Goal: Contribute content: Contribute content

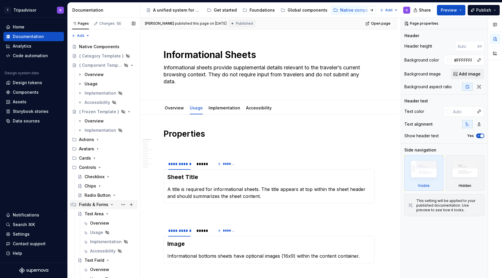
click at [111, 204] on icon "Page tree" at bounding box center [111, 204] width 1 height 1
click at [92, 157] on icon "Page tree" at bounding box center [94, 158] width 5 height 5
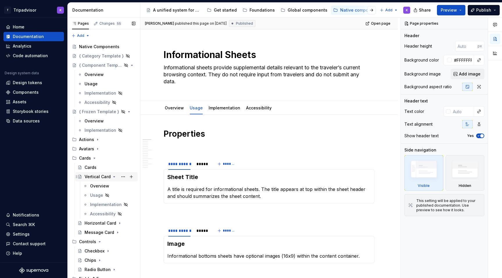
click at [112, 177] on icon "Page tree" at bounding box center [114, 176] width 5 height 5
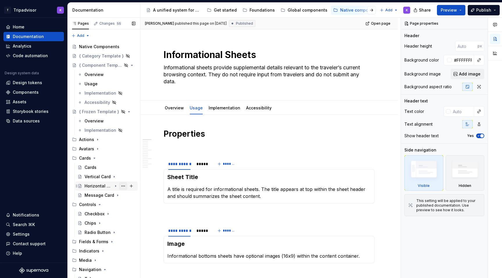
click at [124, 186] on button "Page tree" at bounding box center [123, 186] width 8 height 8
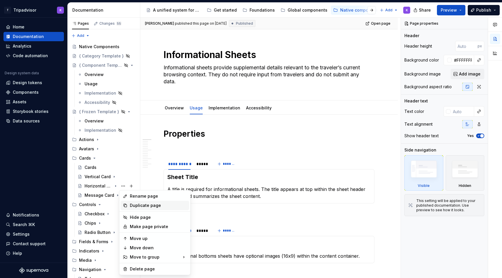
click at [143, 204] on div "Duplicate page" at bounding box center [158, 206] width 57 height 6
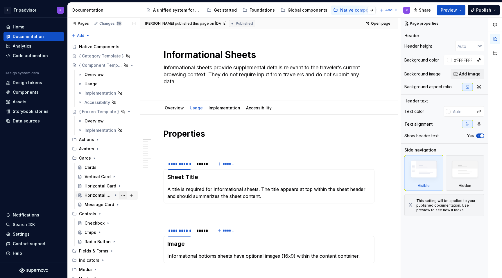
click at [123, 195] on button "Page tree" at bounding box center [123, 195] width 8 height 8
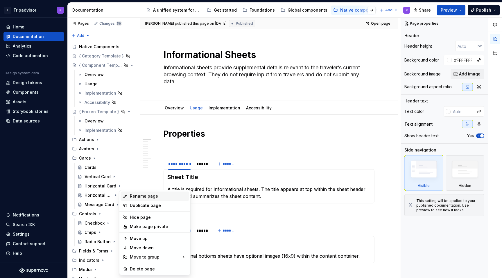
click at [136, 196] on div "Rename page" at bounding box center [158, 196] width 57 height 6
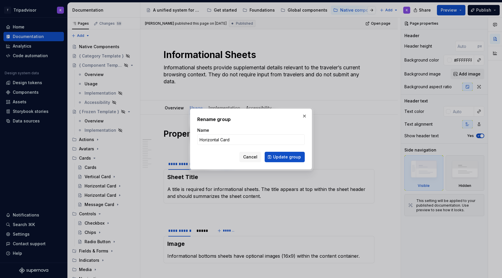
type textarea "*"
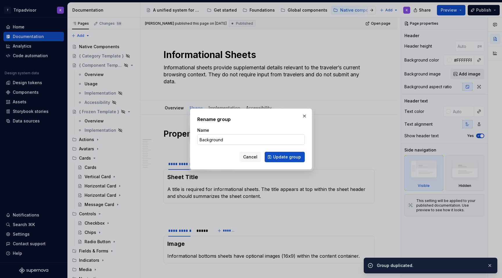
type input "Background C"
type textarea "*"
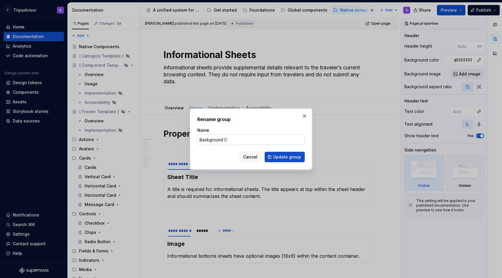
type input "Background Ca"
type textarea "*"
type input "Background Card"
click button "Update group" at bounding box center [284, 157] width 40 height 10
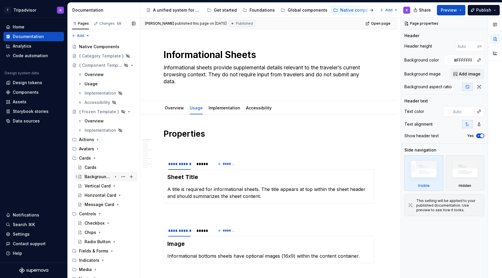
click at [104, 176] on div "Background Card" at bounding box center [98, 177] width 28 height 6
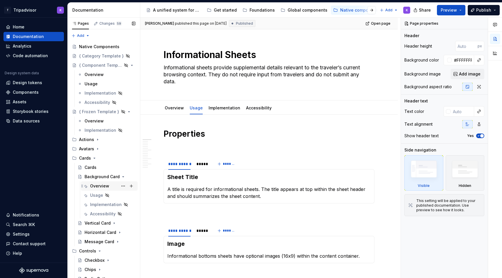
click at [105, 186] on div "Overview" at bounding box center [99, 186] width 19 height 6
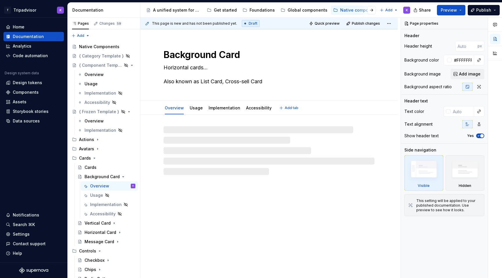
drag, startPoint x: 208, startPoint y: 69, endPoint x: 164, endPoint y: 69, distance: 43.8
click at [164, 69] on textarea "Horizontal cards... Also known as List Card, Cross-sell Card" at bounding box center [267, 74] width 211 height 23
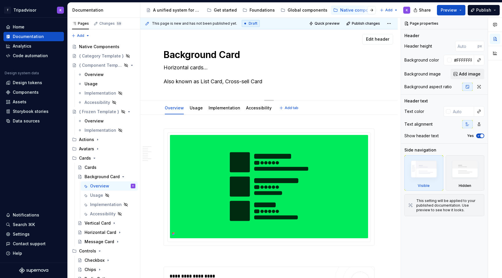
click at [226, 71] on textarea "Horizontal cards... Also known as List Card, Cross-sell Card" at bounding box center [267, 74] width 211 height 23
drag, startPoint x: 219, startPoint y: 68, endPoint x: 163, endPoint y: 67, distance: 56.3
click at [163, 67] on textarea "Horizontal cards... Also known as List Card, Cross-sell Card" at bounding box center [267, 74] width 211 height 23
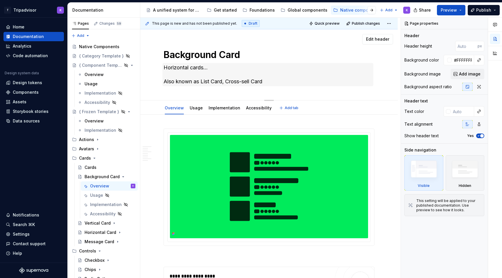
drag, startPoint x: 262, startPoint y: 90, endPoint x: 168, endPoint y: 74, distance: 95.7
click at [168, 74] on div "Background Card Horizontal cards... Also known as List Card, Cross-sell Card" at bounding box center [268, 64] width 211 height 71
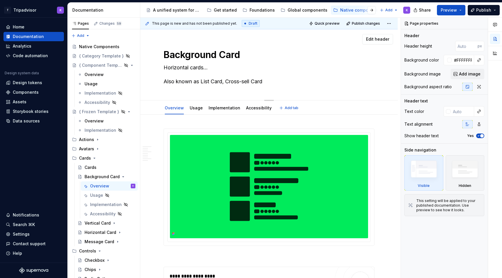
click at [190, 78] on textarea "Horizontal cards... Also known as List Card, Cross-sell Card" at bounding box center [267, 74] width 211 height 23
paste textarea "Background cards are used to display information geared towards discovery and i…"
type textarea "*"
type textarea "Background cards are used to display information geared towards discovery and i…"
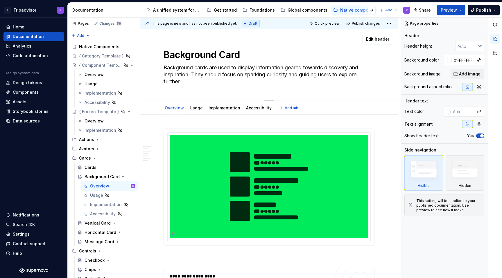
type textarea "*"
type textarea "Background cards are used to display information geared towards discovery and i…"
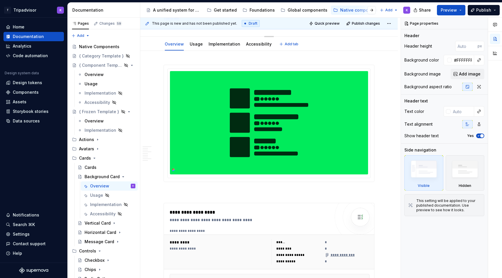
type textarea "*"
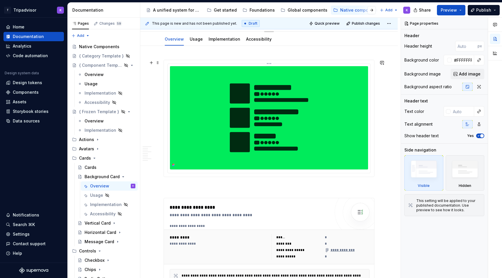
scroll to position [92, 0]
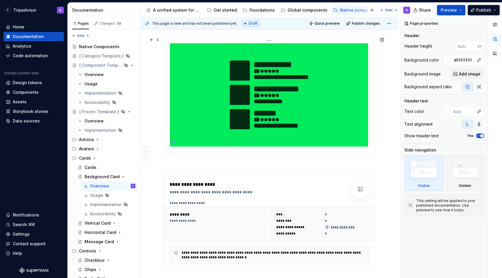
type textarea "Background cards are used to display information geared towards discovery and i…"
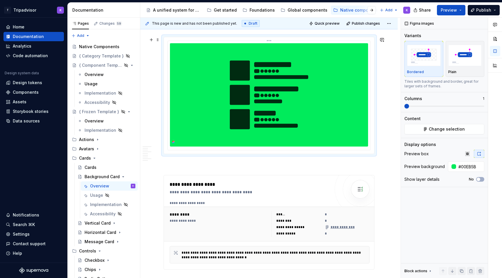
click at [214, 127] on img at bounding box center [269, 94] width 198 height 103
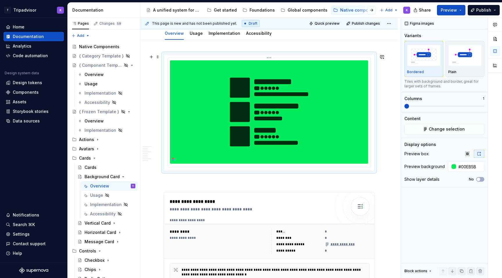
scroll to position [0, 0]
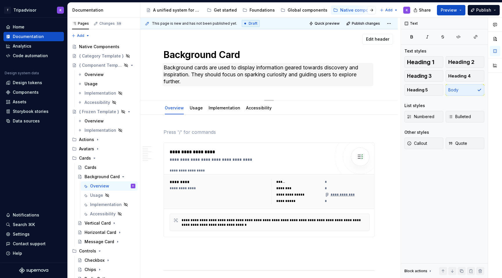
type textarea "*"
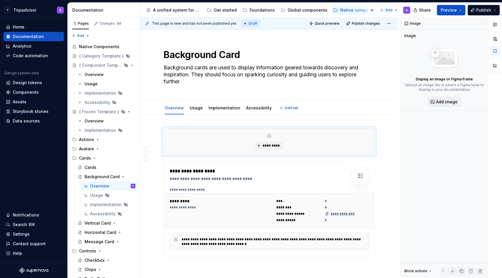
type textarea "*"
click at [266, 146] on span "*********" at bounding box center [271, 145] width 18 height 5
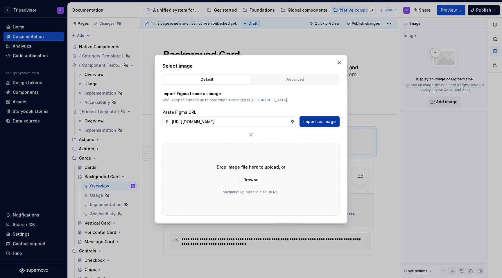
scroll to position [0, 153]
type input "[URL][DOMAIN_NAME]"
click at [321, 119] on span "Import as image" at bounding box center [319, 122] width 33 height 6
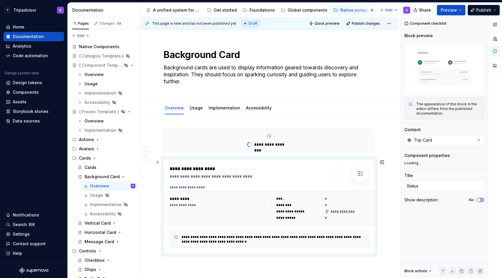
click at [247, 200] on div "*********" at bounding box center [220, 199] width 100 height 6
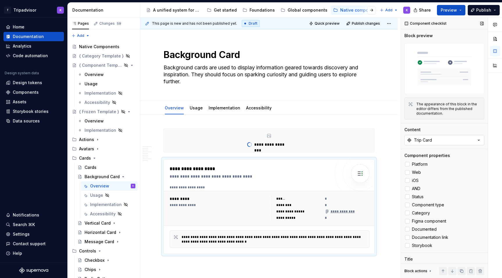
type textarea "*"
click at [428, 138] on div "Trip Card" at bounding box center [423, 140] width 18 height 6
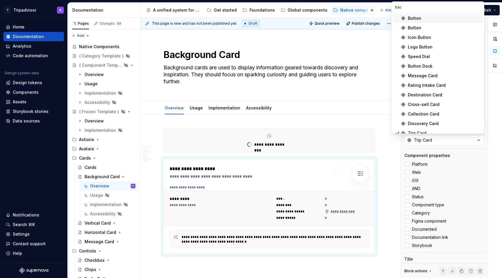
type input "back"
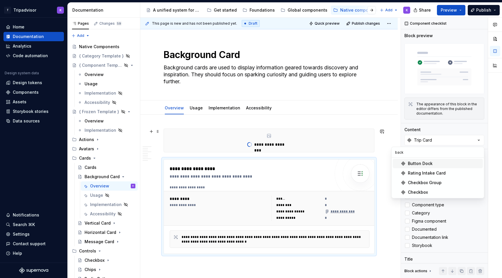
click at [374, 146] on div "**********" at bounding box center [268, 141] width 211 height 24
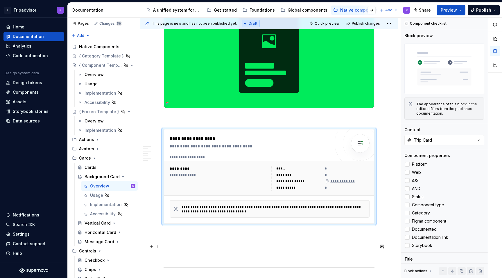
scroll to position [151, 0]
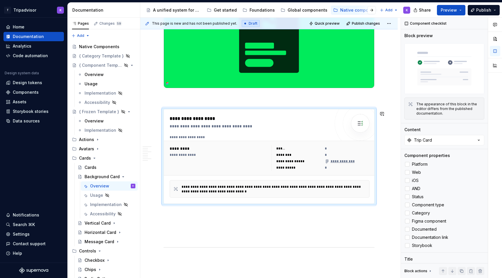
click at [167, 101] on p at bounding box center [268, 98] width 211 height 7
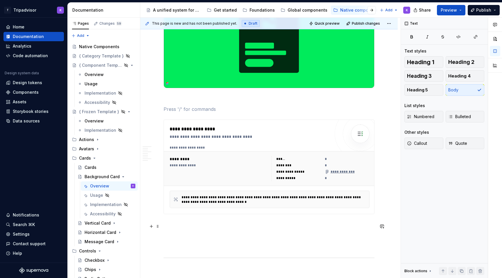
click at [187, 228] on p at bounding box center [268, 224] width 211 height 7
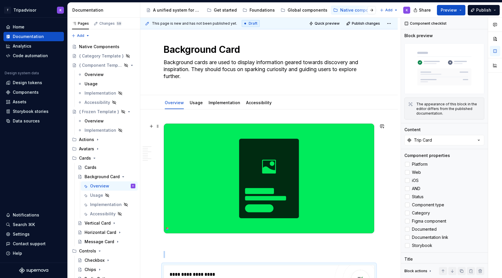
scroll to position [7, 0]
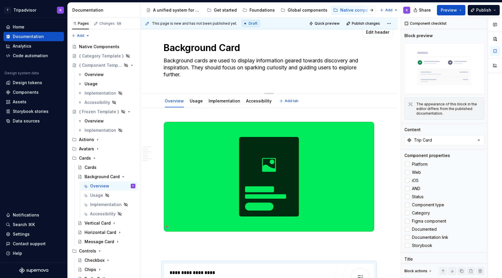
click at [168, 82] on div "Background Card Background cards are used to display information geared towards…" at bounding box center [268, 57] width 211 height 71
click at [202, 72] on textarea "Background cards are used to display information geared towards discovery and i…" at bounding box center [267, 67] width 211 height 23
click at [195, 84] on div "Background Card Background cards are used to display information geared towards…" at bounding box center [268, 57] width 211 height 71
click at [183, 72] on textarea "Background cards are used to display information geared towards discovery and i…" at bounding box center [267, 67] width 211 height 23
click at [186, 73] on textarea "Background cards are used to display information geared towards discovery and i…" at bounding box center [267, 67] width 211 height 23
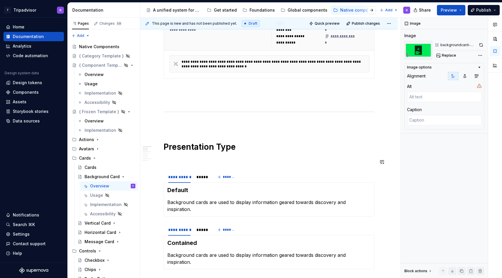
scroll to position [292, 0]
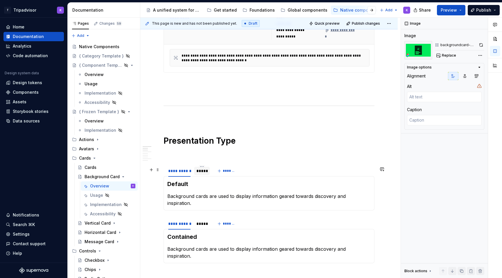
click at [200, 174] on div "*****" at bounding box center [201, 171] width 11 height 6
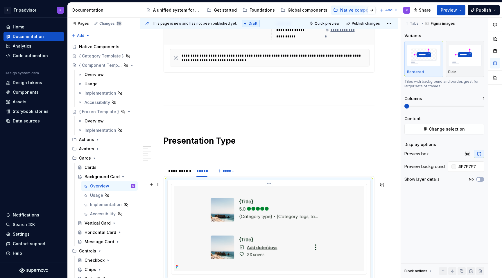
click at [225, 218] on img at bounding box center [269, 228] width 190 height 84
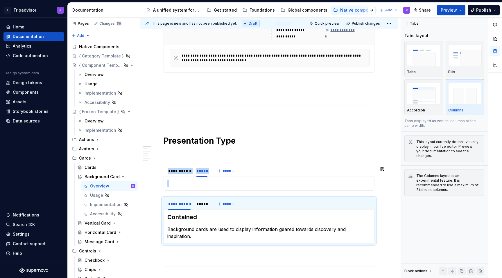
click at [214, 188] on div "Default Background cards are used to display information geared towards discove…" at bounding box center [268, 183] width 211 height 15
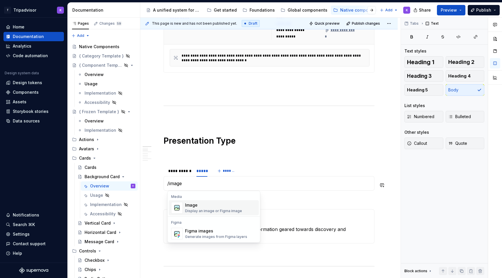
click at [210, 210] on div "Display an image or Figma image" at bounding box center [213, 211] width 57 height 5
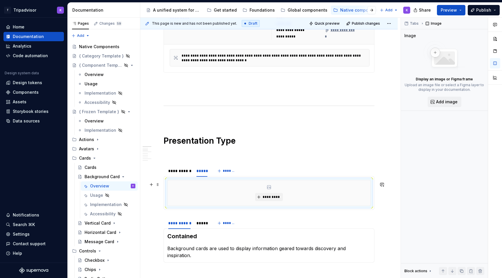
scroll to position [329, 0]
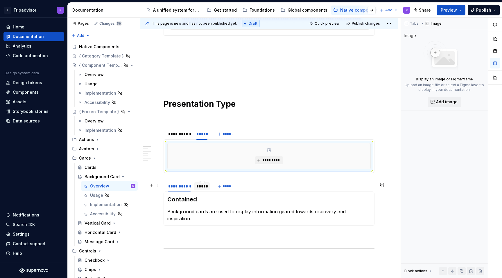
click at [204, 189] on div "*****" at bounding box center [201, 186] width 11 height 6
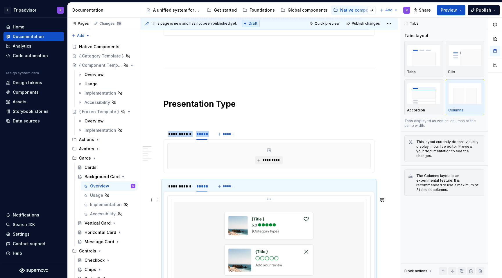
click at [204, 210] on img at bounding box center [269, 244] width 190 height 84
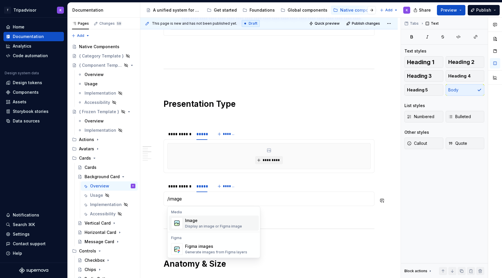
click at [199, 222] on div "Image" at bounding box center [213, 221] width 57 height 6
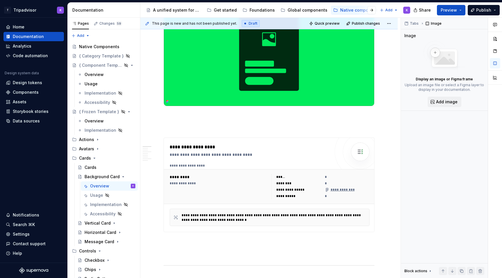
scroll to position [279, 0]
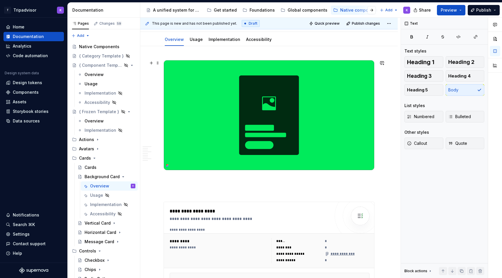
scroll to position [0, 0]
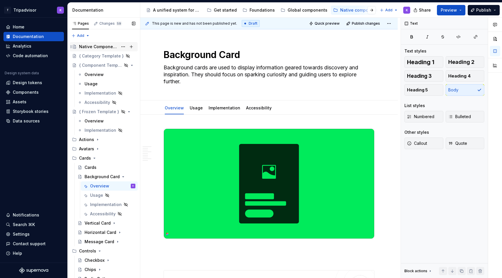
click at [97, 46] on div "Native Components" at bounding box center [98, 47] width 39 height 6
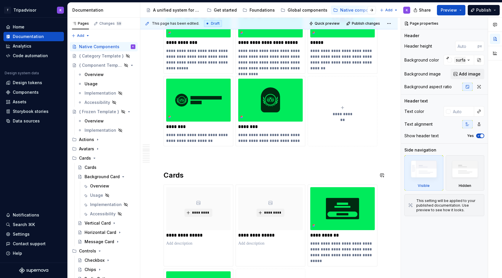
scroll to position [552, 0]
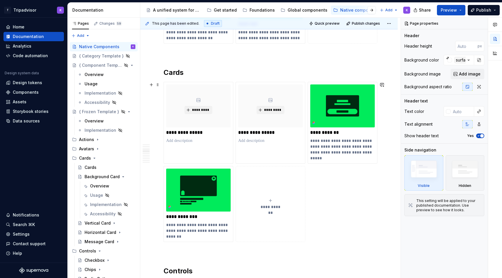
click at [265, 204] on div "**********" at bounding box center [270, 204] width 64 height 12
type textarea "*"
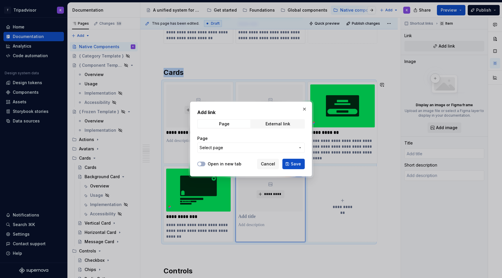
click at [231, 147] on span "Select page" at bounding box center [247, 148] width 96 height 6
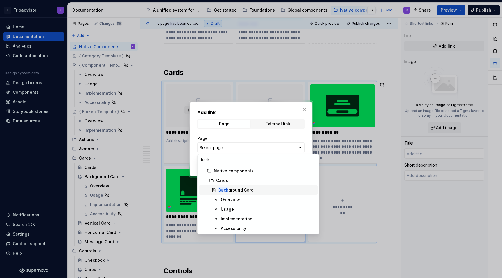
type input "back"
click at [244, 188] on div "Back ground Card" at bounding box center [235, 190] width 35 height 6
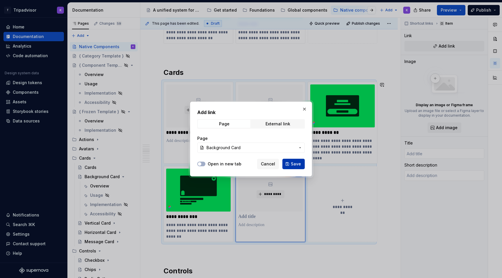
click at [293, 162] on span "Save" at bounding box center [296, 164] width 10 height 6
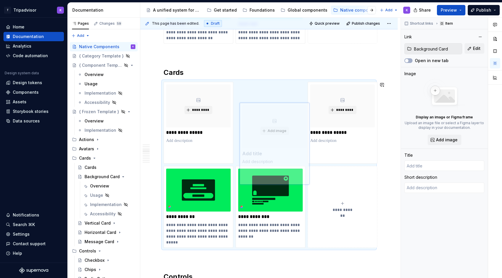
type textarea "*"
type input "Background Card"
type textarea "Background cards are used to display information geared towards discovery and i…"
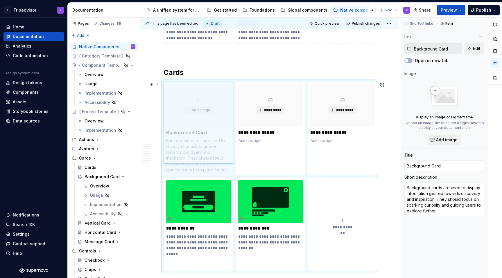
drag, startPoint x: 286, startPoint y: 185, endPoint x: 225, endPoint y: 113, distance: 94.5
click at [225, 113] on body "T Tripadvisor K Home Documentation Analytics Code automation Design system data…" at bounding box center [251, 139] width 502 height 278
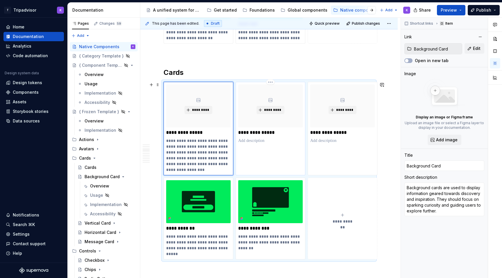
type textarea "*"
type input "Get started / Team Support"
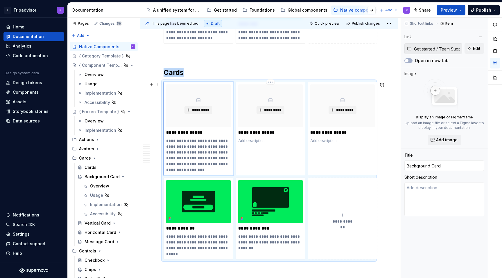
click at [285, 153] on div "**********" at bounding box center [270, 128] width 70 height 93
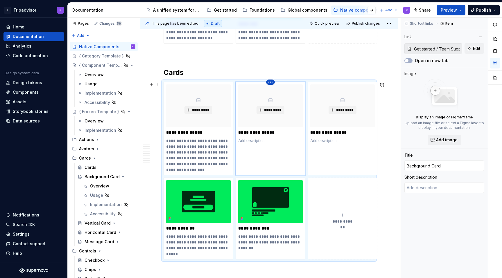
click at [269, 83] on html "T Tripadvisor K Home Documentation Analytics Code automation Design system data…" at bounding box center [251, 139] width 502 height 278
click at [285, 91] on div "Delete item" at bounding box center [296, 92] width 38 height 6
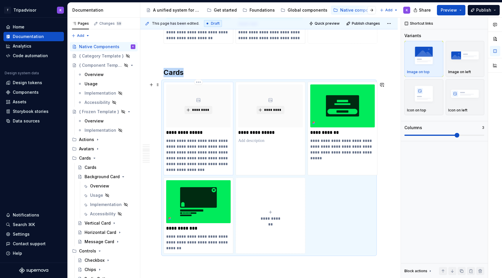
click at [220, 157] on p "**********" at bounding box center [198, 155] width 64 height 35
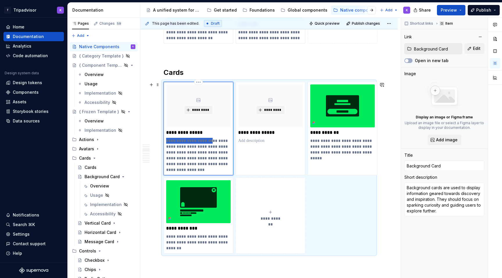
drag, startPoint x: 213, startPoint y: 141, endPoint x: 166, endPoint y: 140, distance: 46.8
click at [166, 140] on p "**********" at bounding box center [198, 155] width 64 height 35
type textarea "*"
type textarea "Used to display information geared towards discovery and inspiration. They shou…"
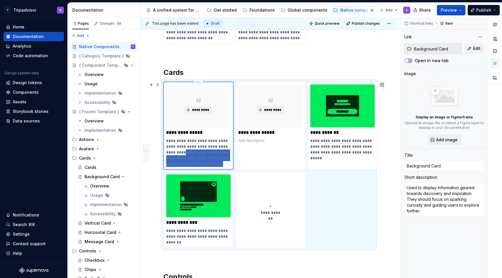
drag, startPoint x: 187, startPoint y: 152, endPoint x: 222, endPoint y: 168, distance: 38.3
click at [222, 168] on div "**********" at bounding box center [198, 126] width 70 height 88
type textarea "*"
type textarea "Used to display information geared towards discovery and inspiration."
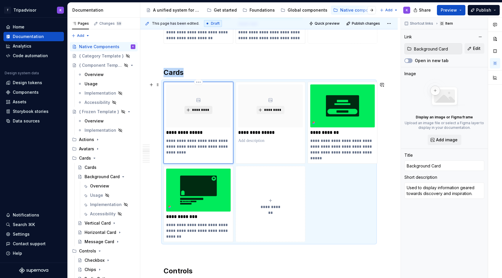
click at [204, 112] on span "*********" at bounding box center [201, 110] width 18 height 5
type textarea "*"
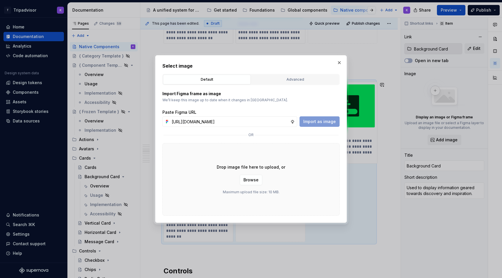
scroll to position [0, 152]
type input "[URL][DOMAIN_NAME]"
click at [316, 125] on button "Import as image" at bounding box center [319, 121] width 40 height 10
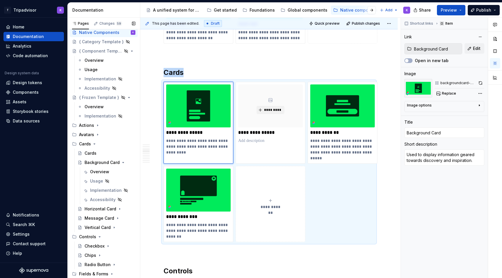
scroll to position [19, 0]
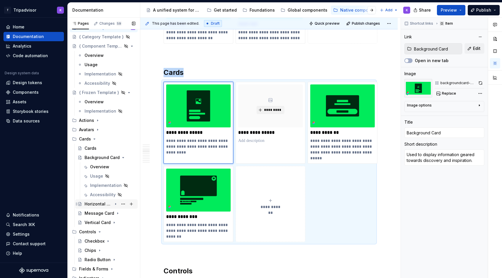
click at [93, 202] on div "Horizontal Card" at bounding box center [98, 204] width 28 height 6
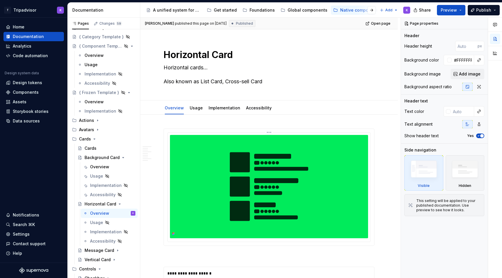
type textarea "*"
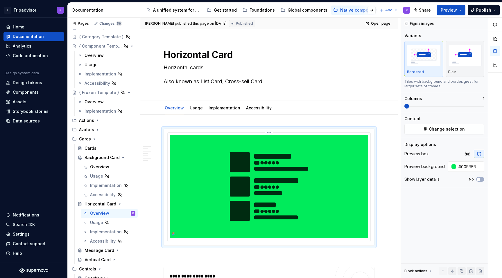
click at [228, 153] on img at bounding box center [269, 186] width 198 height 103
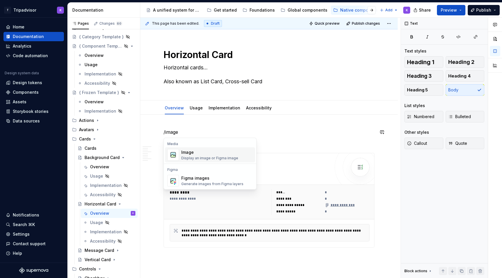
click at [205, 150] on div "Image" at bounding box center [209, 153] width 57 height 6
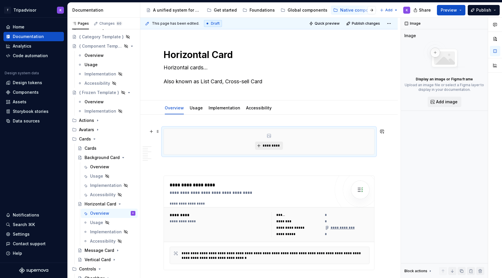
click at [271, 148] on button "*********" at bounding box center [269, 146] width 28 height 8
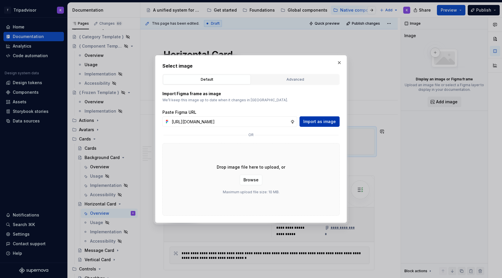
scroll to position [0, 153]
type input "[URL][DOMAIN_NAME]"
click at [318, 120] on span "Import as image" at bounding box center [319, 122] width 33 height 6
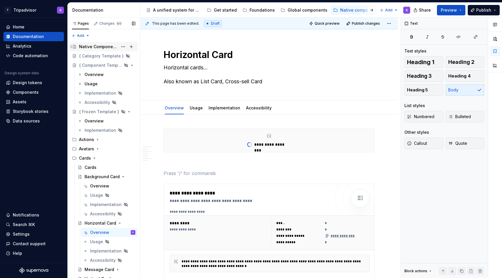
click at [99, 44] on div "Native Components" at bounding box center [98, 47] width 39 height 6
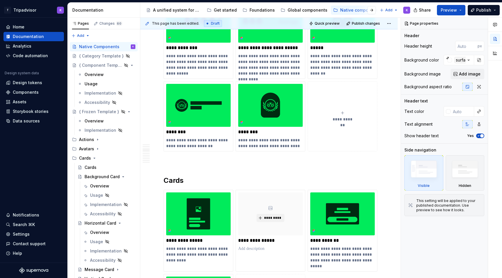
scroll to position [509, 0]
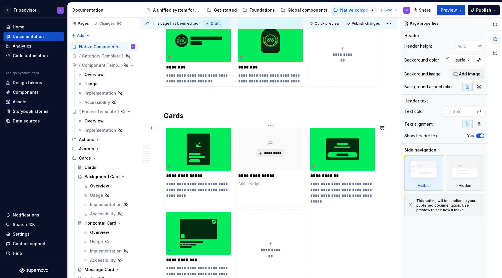
click at [277, 153] on span "*********" at bounding box center [273, 153] width 18 height 5
type textarea "*"
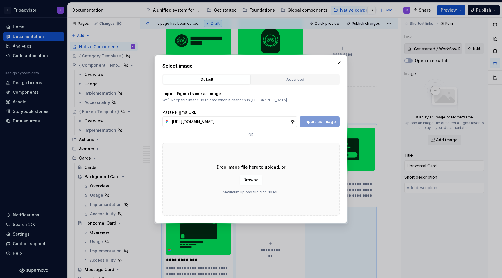
scroll to position [0, 152]
type input "[URL][DOMAIN_NAME]"
click at [316, 119] on span "Import as image" at bounding box center [319, 122] width 33 height 6
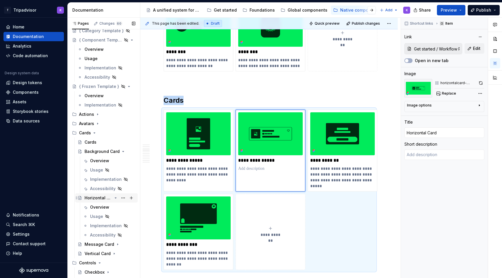
scroll to position [37, 0]
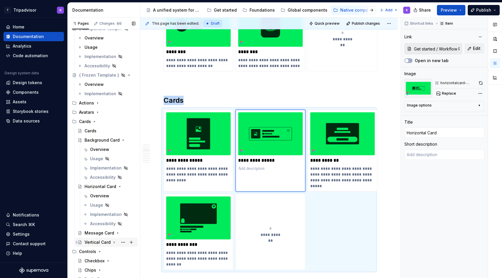
click at [98, 240] on div "Vertical Card" at bounding box center [97, 243] width 26 height 6
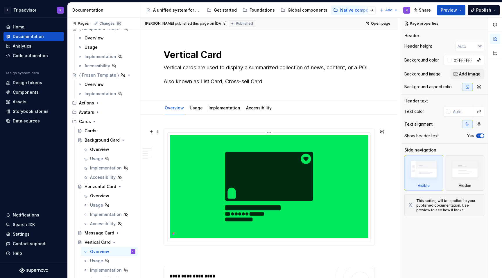
click at [256, 180] on img at bounding box center [269, 186] width 198 height 103
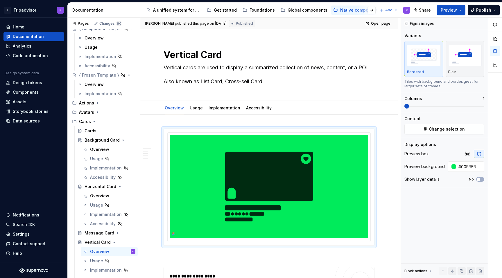
type textarea "*"
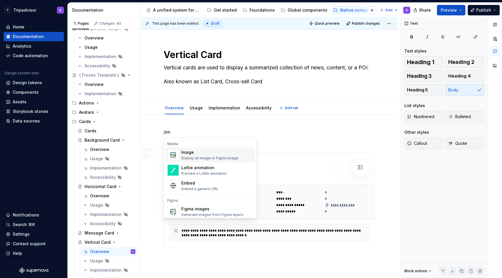
type textarea "*"
click at [199, 156] on div "Display an image or Figma image" at bounding box center [209, 158] width 57 height 5
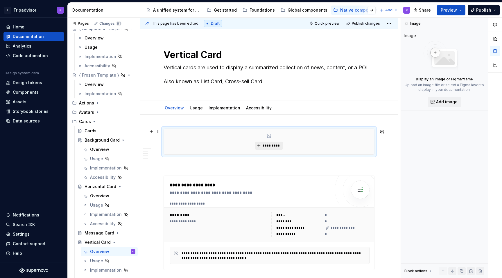
click at [275, 143] on span "*********" at bounding box center [271, 145] width 18 height 5
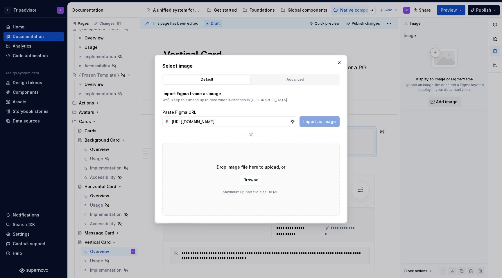
scroll to position [0, 152]
type input "[URL][DOMAIN_NAME]"
click at [320, 118] on button "Import as image" at bounding box center [319, 121] width 40 height 10
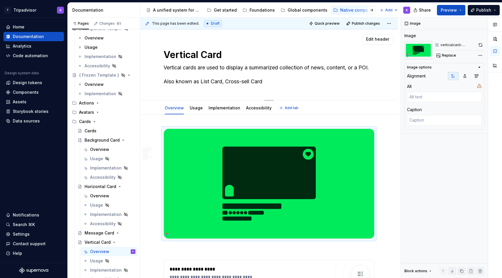
drag, startPoint x: 269, startPoint y: 82, endPoint x: 204, endPoint y: 87, distance: 65.2
click at [202, 87] on div "Vertical Card Vertical cards are used to display a summarized collection of new…" at bounding box center [268, 64] width 211 height 71
click at [221, 87] on div "Vertical Card Vertical cards are used to display a summarized collection of new…" at bounding box center [268, 64] width 211 height 71
click at [263, 81] on textarea "Vertical cards are used to display a summarized collection of news, content, or…" at bounding box center [267, 74] width 211 height 23
click at [265, 82] on textarea "Vertical cards are used to display a summarized collection of news, content, or…" at bounding box center [267, 74] width 211 height 23
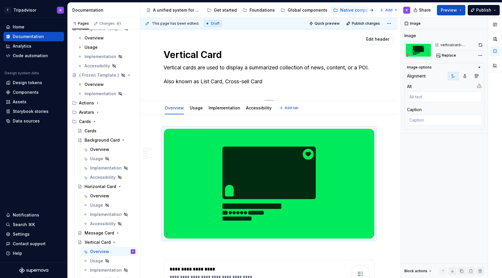
drag, startPoint x: 262, startPoint y: 82, endPoint x: 166, endPoint y: 82, distance: 95.5
click at [166, 82] on textarea "Vertical cards are used to display a summarized collection of news, content, or…" at bounding box center [267, 74] width 211 height 23
type textarea "*"
type textarea "Vertical cards are used to display a summarized collection of news, content, or…"
type textarea "*"
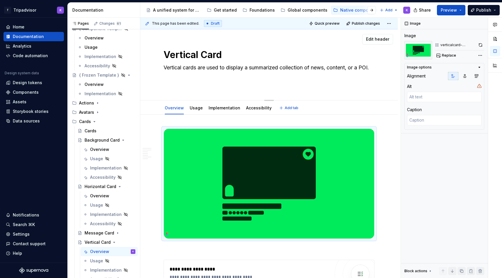
type textarea "Vertical cards are used to display a summarized collection of news, content, or…"
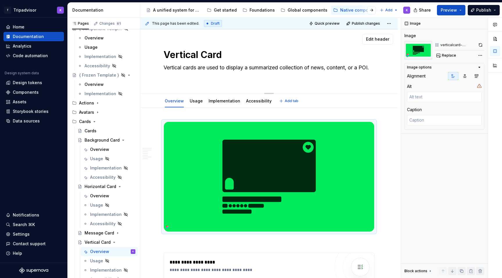
type textarea "*"
type textarea "Vertical cards are used to display a summarized collection of news, content, or…"
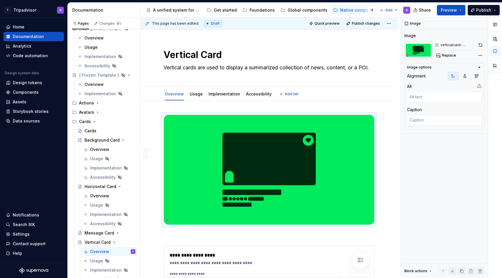
type textarea "*"
type textarea "Vertical cards are used to display a summarized collection of news, content, or…"
click at [173, 222] on img at bounding box center [269, 170] width 210 height 110
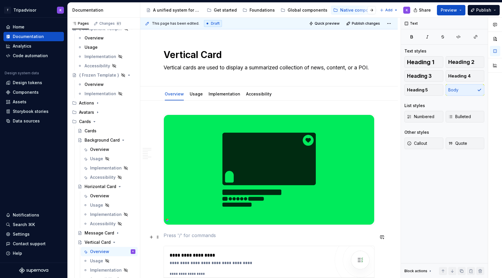
click at [173, 234] on p at bounding box center [268, 235] width 211 height 7
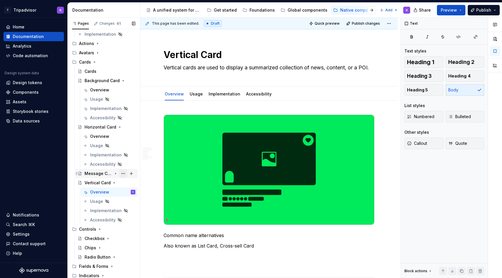
scroll to position [151, 0]
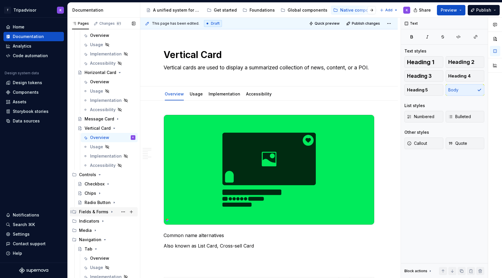
click at [104, 210] on div "Fields & Forms" at bounding box center [93, 212] width 29 height 6
click at [107, 221] on icon "Page tree" at bounding box center [107, 221] width 1 height 1
click at [108, 218] on div "Text Area" at bounding box center [109, 221] width 51 height 8
click at [108, 229] on div "Overview" at bounding box center [99, 231] width 19 height 6
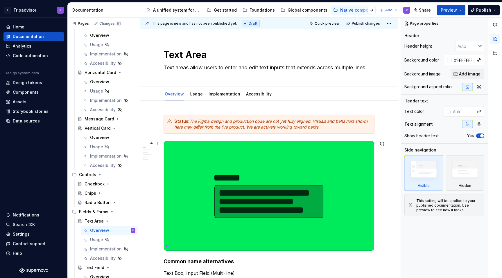
scroll to position [29, 0]
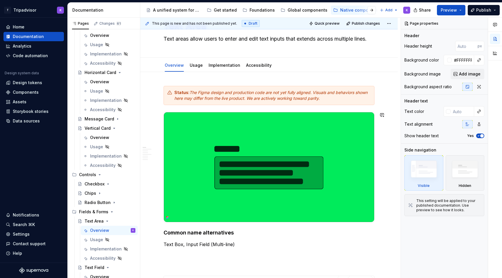
click at [205, 235] on strong "Common name alternatives" at bounding box center [198, 233] width 70 height 6
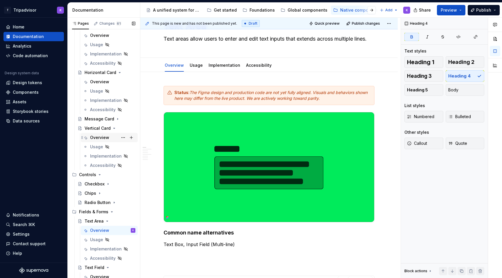
click at [100, 137] on div "Overview" at bounding box center [99, 138] width 19 height 6
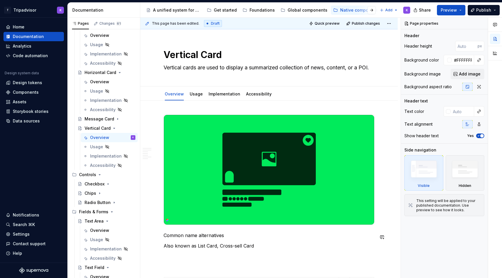
type textarea "*"
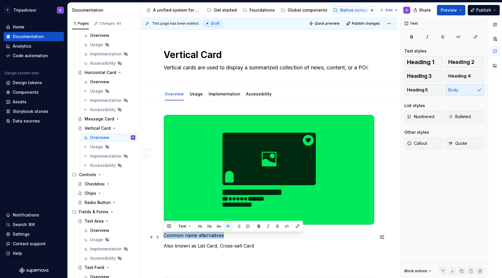
drag, startPoint x: 229, startPoint y: 239, endPoint x: 165, endPoint y: 238, distance: 64.2
click at [165, 238] on p "Common name alternatives" at bounding box center [268, 235] width 211 height 7
click at [459, 73] on span "Heading 4" at bounding box center [459, 76] width 22 height 6
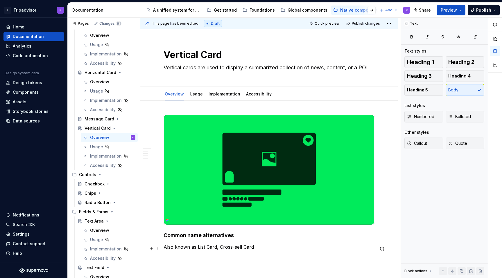
click at [256, 250] on p "Also known as List Card, Cross-sell Card" at bounding box center [268, 247] width 211 height 7
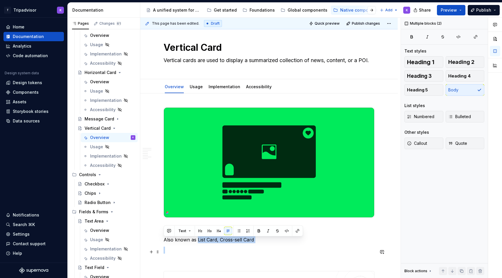
scroll to position [8, 0]
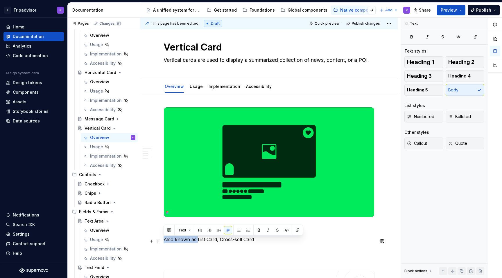
drag, startPoint x: 197, startPoint y: 249, endPoint x: 163, endPoint y: 244, distance: 33.8
click at [163, 243] on p "Also known as List Card, Cross-sell Card" at bounding box center [268, 239] width 211 height 7
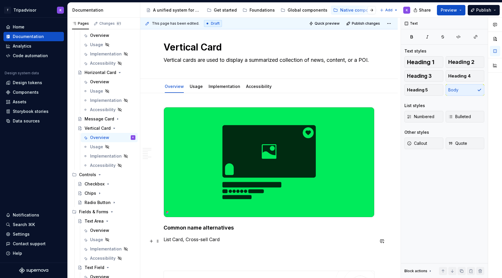
click at [242, 243] on p "List Card, Cross-sell Card" at bounding box center [268, 239] width 211 height 7
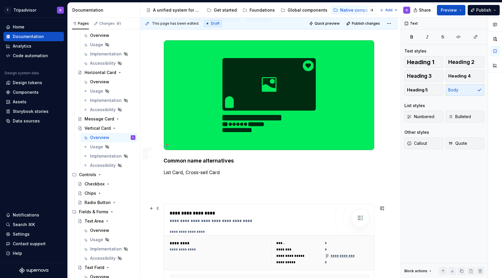
scroll to position [85, 0]
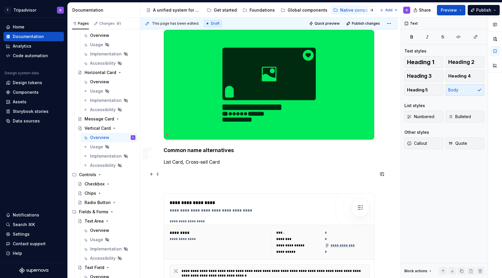
click at [217, 173] on p at bounding box center [268, 172] width 211 height 7
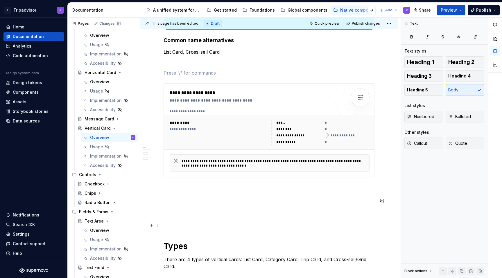
scroll to position [237, 0]
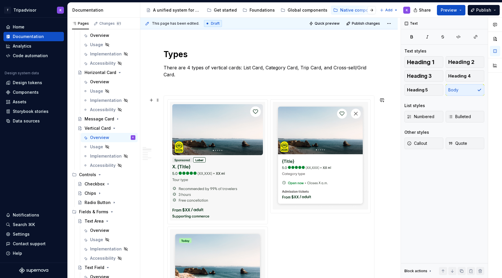
scroll to position [386, 0]
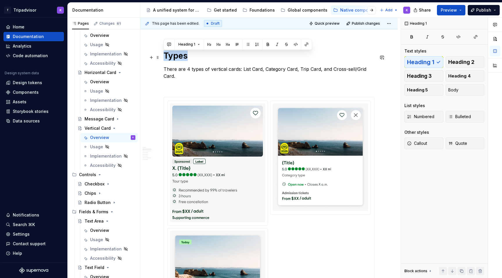
drag, startPoint x: 188, startPoint y: 60, endPoint x: 165, endPoint y: 60, distance: 23.2
click at [165, 60] on h1 "Types" at bounding box center [268, 56] width 211 height 10
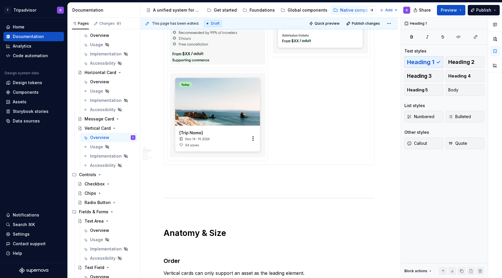
scroll to position [621, 0]
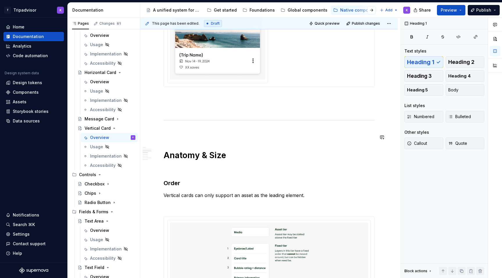
click at [181, 147] on div "**********" at bounding box center [268, 245] width 211 height 1502
click at [200, 109] on p at bounding box center [268, 108] width 211 height 7
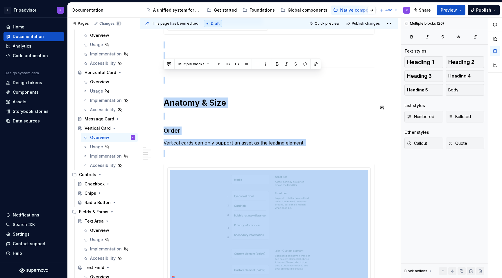
scroll to position [656, 0]
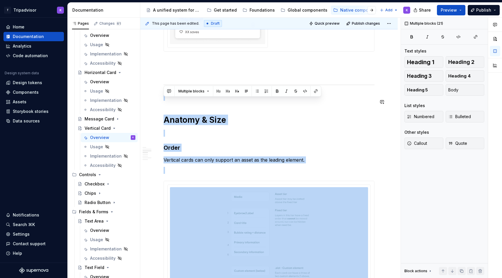
drag, startPoint x: 218, startPoint y: 171, endPoint x: 164, endPoint y: 101, distance: 88.8
click at [164, 101] on div "**********" at bounding box center [268, 209] width 211 height 1502
copy div "Anatomy & Size Order Vertical cards can only support an asset as the leading el…"
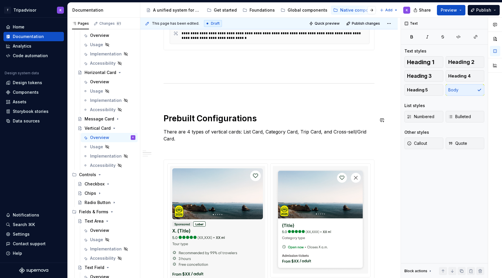
scroll to position [308, 0]
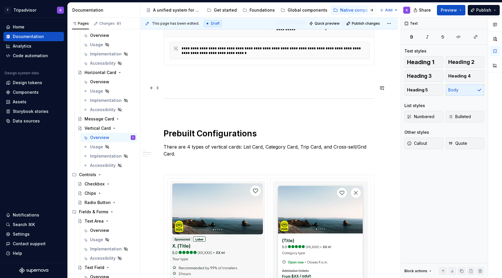
click at [185, 84] on div "**********" at bounding box center [268, 229] width 211 height 845
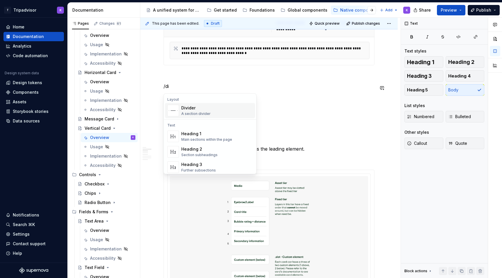
click at [183, 113] on div "A section divider" at bounding box center [195, 113] width 29 height 5
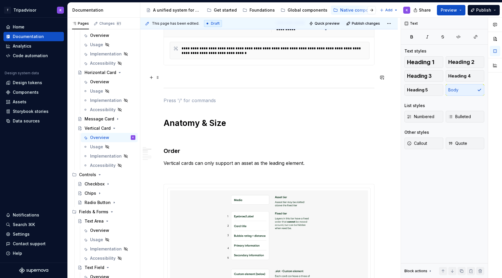
click at [183, 77] on p at bounding box center [268, 75] width 211 height 7
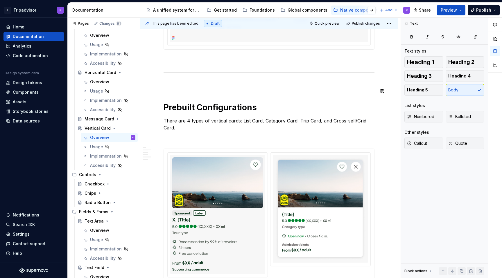
scroll to position [964, 0]
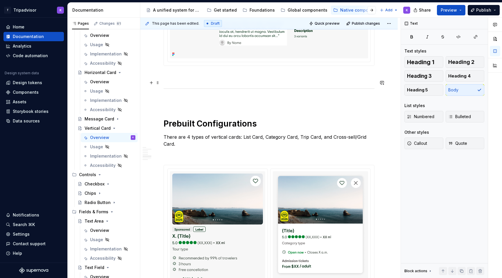
click at [199, 80] on p at bounding box center [268, 76] width 211 height 7
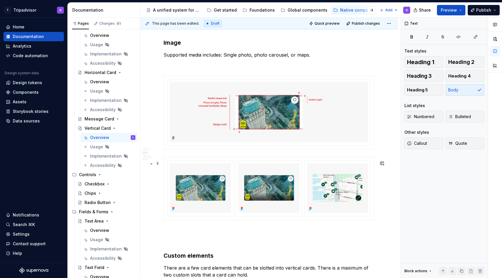
scroll to position [626, 0]
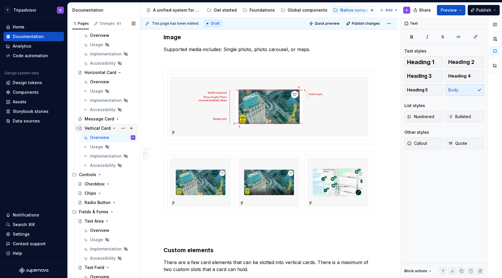
click at [112, 130] on icon "Page tree" at bounding box center [114, 128] width 5 height 5
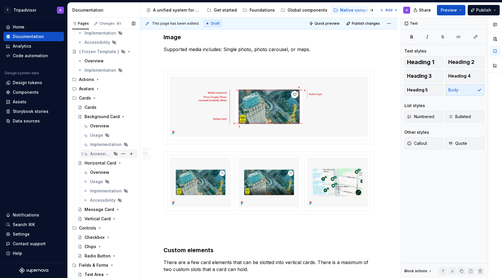
scroll to position [0, 0]
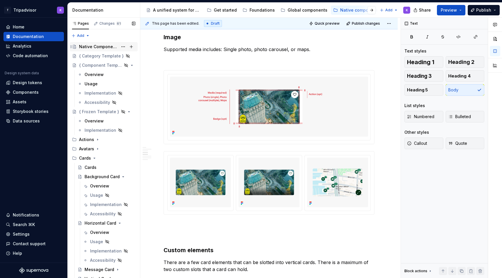
click at [97, 46] on div "Native Components" at bounding box center [98, 47] width 39 height 6
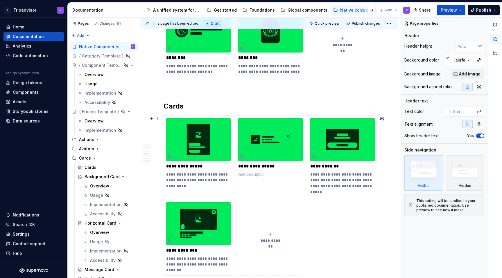
scroll to position [579, 0]
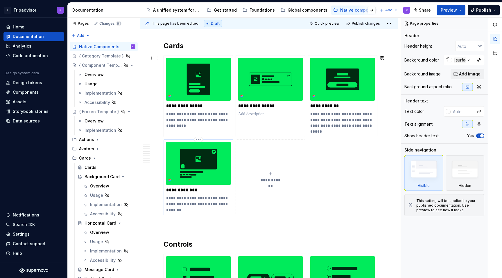
click at [210, 175] on img at bounding box center [198, 163] width 64 height 43
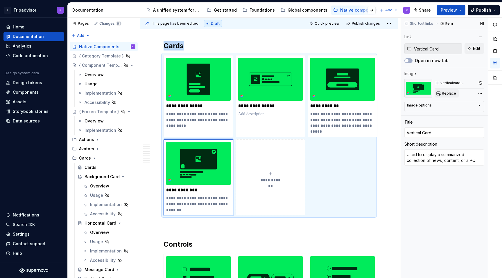
click at [450, 92] on span "Replace" at bounding box center [449, 93] width 14 height 5
type textarea "*"
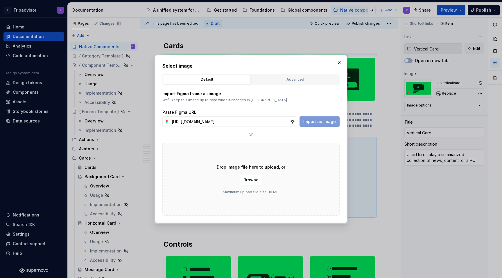
scroll to position [0, 153]
type input "[URL][DOMAIN_NAME]"
click at [322, 125] on button "Import as image" at bounding box center [319, 121] width 40 height 10
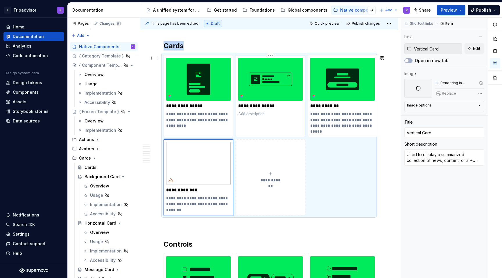
type textarea "*"
type input "Get started / Workflow Process"
type input "Horizontal Card"
click at [281, 96] on img at bounding box center [270, 79] width 64 height 43
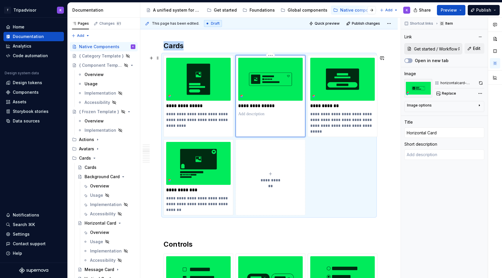
click at [297, 98] on img at bounding box center [270, 79] width 64 height 43
click at [473, 50] on span "Edit" at bounding box center [477, 49] width 8 height 6
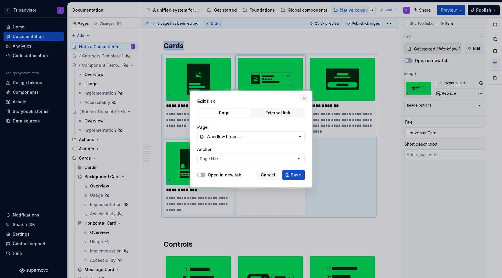
click at [305, 100] on button "button" at bounding box center [304, 98] width 8 height 8
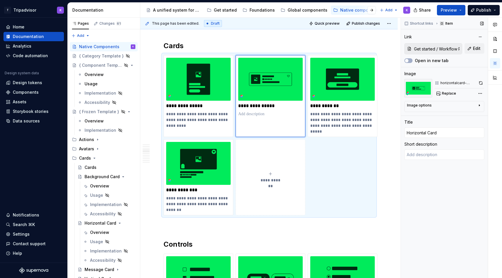
click at [451, 49] on input "Get started / Workflow Process" at bounding box center [436, 49] width 50 height 10
click at [469, 49] on button "Edit" at bounding box center [474, 48] width 20 height 10
type textarea "*"
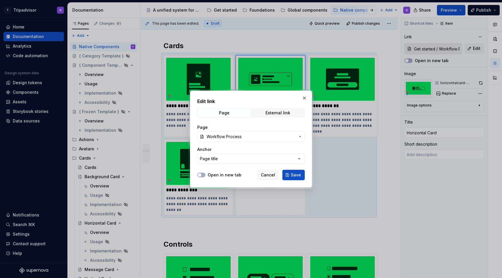
click at [246, 137] on span "Workflow Process" at bounding box center [250, 137] width 89 height 6
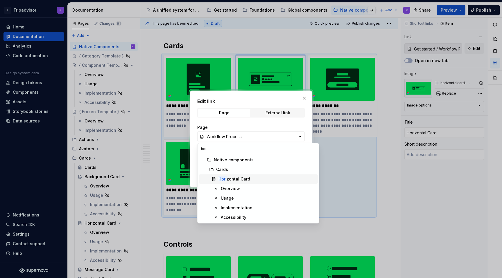
type input "hori"
click at [248, 178] on div "Hori zontal Card" at bounding box center [234, 179] width 32 height 6
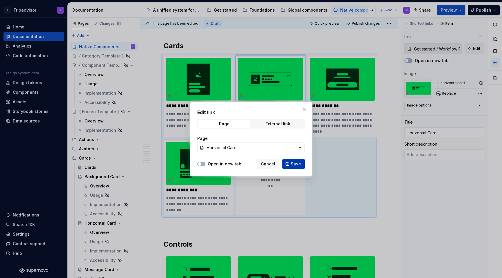
click at [299, 162] on span "Save" at bounding box center [296, 164] width 10 height 6
type textarea "*"
type input "Horizontal Card"
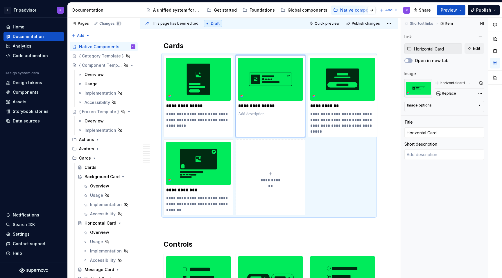
click at [450, 87] on div "horizontalcard-thumbnail" at bounding box center [459, 83] width 50 height 8
click at [450, 91] on span "Replace" at bounding box center [449, 93] width 14 height 5
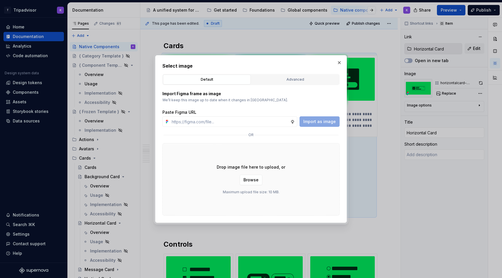
type textarea "*"
type input "[URL][DOMAIN_NAME]"
click at [332, 123] on span "Import as image" at bounding box center [319, 122] width 33 height 6
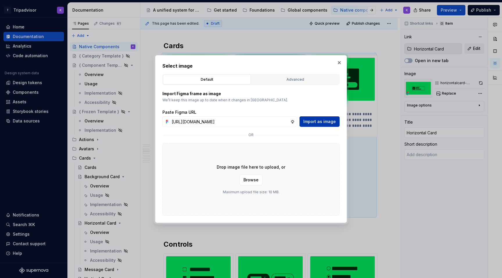
type textarea "*"
type textarea "Horizontal cards... Also known as List Card, Cross-sell Card"
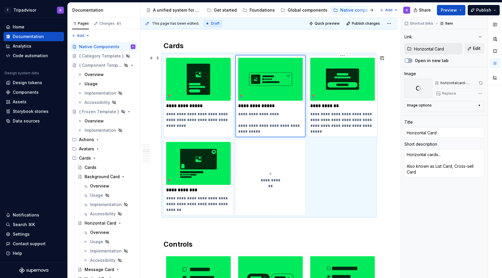
type textarea "*"
type input "Message Card"
type textarea "Used to message campaign content that educate users about programs, features an…"
click at [341, 102] on div "**********" at bounding box center [342, 96] width 64 height 77
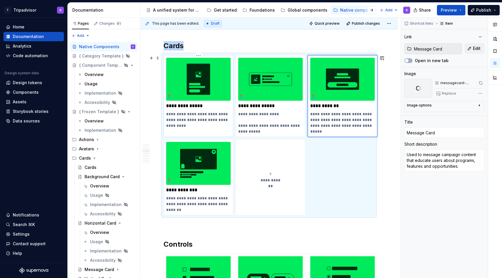
click at [213, 106] on p "**********" at bounding box center [198, 106] width 64 height 6
type textarea "*"
type input "Background Card"
type textarea "Used to display information geared towards discovery and inspiration."
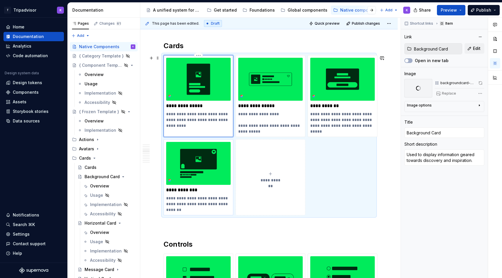
type textarea "*"
type input "Vertical Card"
type textarea "Used to display a summarized collection of news, content, or a POI."
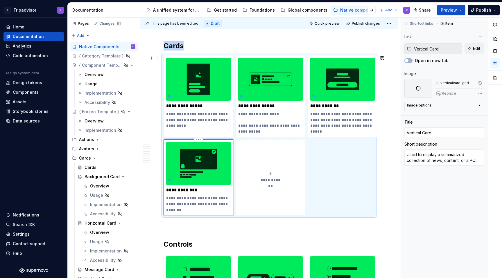
click at [206, 161] on img at bounding box center [198, 163] width 64 height 43
type textarea "*"
type input "Horizontal Card"
type textarea "Horizontal cards... Also known as List Card, Cross-sell Card"
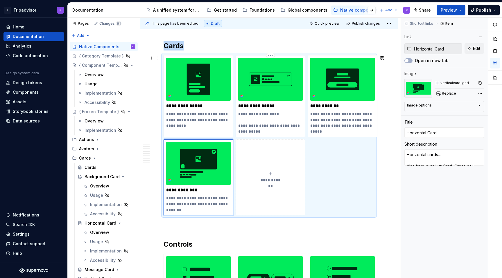
click at [268, 98] on img at bounding box center [270, 79] width 64 height 43
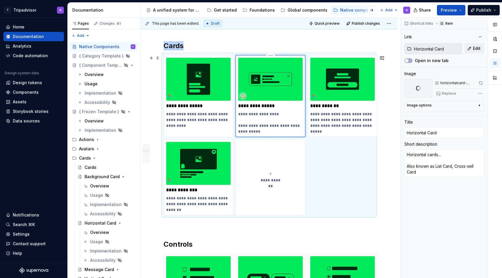
click at [264, 127] on p "**********" at bounding box center [270, 122] width 64 height 23
drag, startPoint x: 257, startPoint y: 132, endPoint x: 237, endPoint y: 122, distance: 21.9
click at [237, 122] on div "**********" at bounding box center [270, 96] width 70 height 82
type textarea "*"
type textarea "Horizontal cards..."
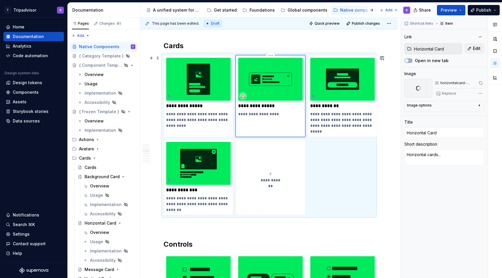
type textarea "*"
type textarea "Horizontal cards..."
click at [353, 85] on img at bounding box center [342, 79] width 64 height 43
type textarea "*"
type input "Message Card"
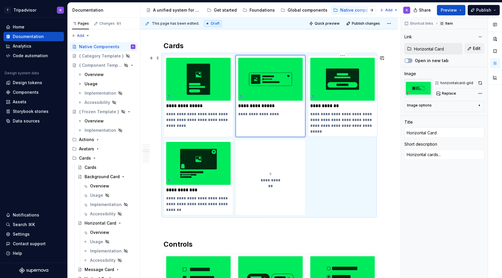
type input "Message Card"
type textarea "Used to message campaign content that educate users about programs, features an…"
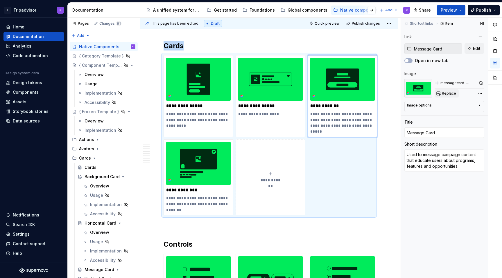
click at [452, 94] on span "Replace" at bounding box center [449, 93] width 14 height 5
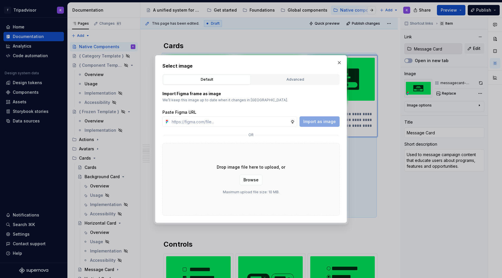
type textarea "*"
type input "[URL][DOMAIN_NAME]"
click at [330, 126] on button "Import as image" at bounding box center [319, 121] width 40 height 10
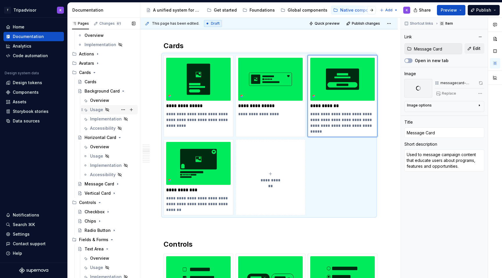
scroll to position [96, 0]
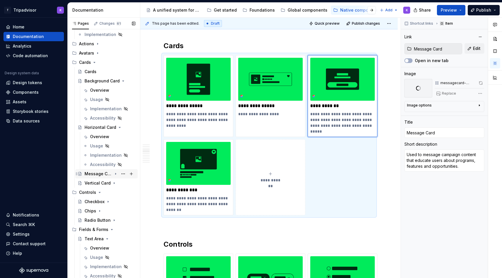
click at [103, 174] on div "Message Card" at bounding box center [98, 174] width 28 height 6
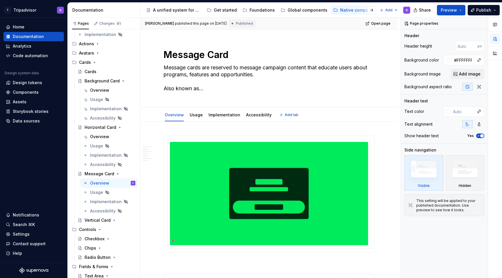
type textarea "*"
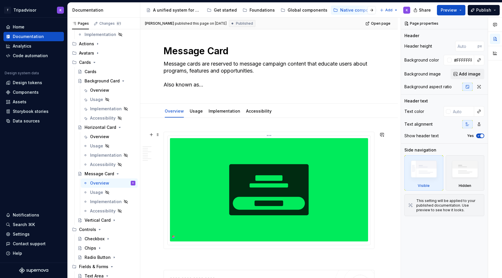
click at [245, 145] on img at bounding box center [269, 189] width 198 height 103
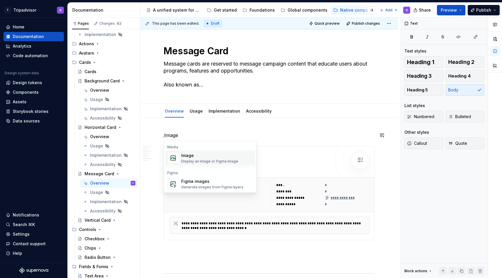
click at [200, 158] on div "Image" at bounding box center [209, 156] width 57 height 6
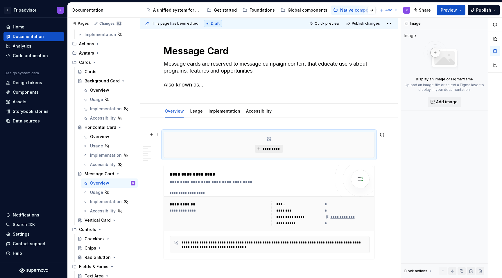
click at [268, 150] on span "*********" at bounding box center [271, 149] width 18 height 5
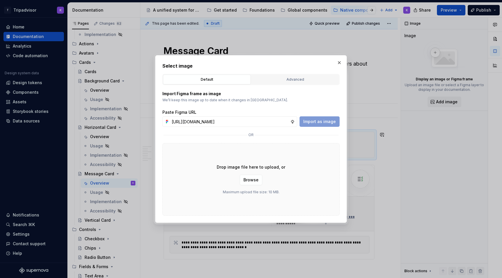
scroll to position [0, 152]
type input "[URL][DOMAIN_NAME]"
click at [306, 122] on span "Import as image" at bounding box center [319, 122] width 33 height 6
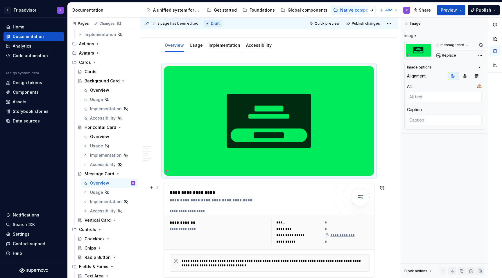
scroll to position [199, 0]
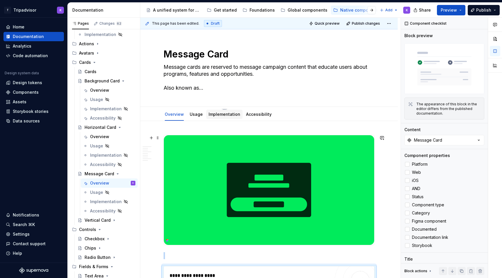
scroll to position [0, 0]
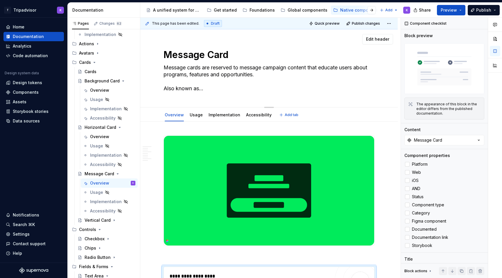
drag, startPoint x: 211, startPoint y: 94, endPoint x: 199, endPoint y: 93, distance: 11.4
click at [199, 93] on div "Message Card Message cards are reserved to message campaign content that educat…" at bounding box center [268, 68] width 211 height 78
click at [203, 89] on textarea "Message cards are reserved to message campaign content that educate users about…" at bounding box center [267, 78] width 211 height 30
click at [213, 89] on textarea "Message cards are reserved to message campaign content that educate users about…" at bounding box center [267, 78] width 211 height 30
drag, startPoint x: 214, startPoint y: 87, endPoint x: 158, endPoint y: 85, distance: 55.8
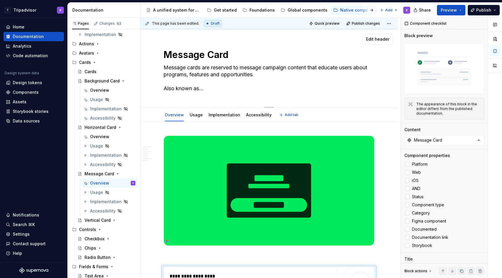
click at [158, 85] on div "Message Card Message cards are reserved to message campaign content that educat…" at bounding box center [268, 68] width 257 height 78
type textarea "*"
type textarea "Message cards are reserved to message campaign content that educate users about…"
type textarea "*"
type textarea "Message cards are reserved to message campaign content that educate users about…"
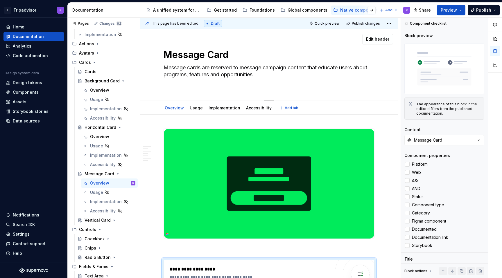
type textarea "*"
type textarea "Message cards are reserved to message campaign content that educate users about…"
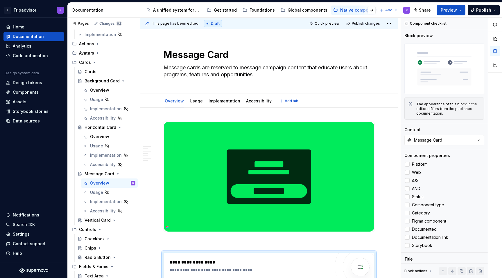
type textarea "*"
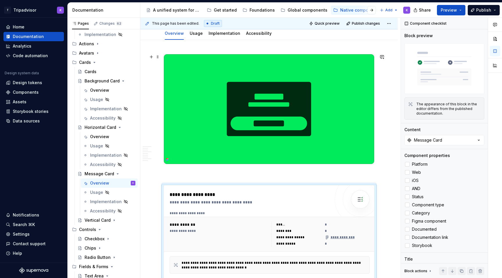
scroll to position [84, 0]
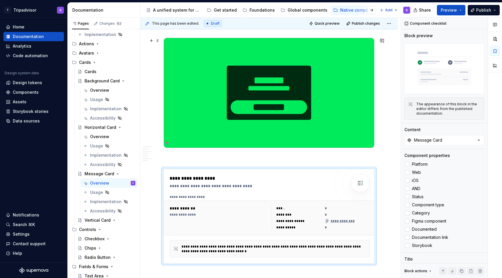
type textarea "Message cards are reserved to message campaign content that educate users about…"
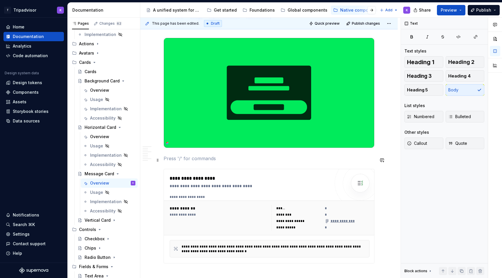
click at [190, 157] on p at bounding box center [268, 158] width 211 height 7
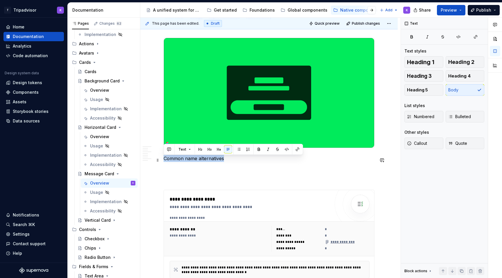
drag, startPoint x: 226, startPoint y: 161, endPoint x: 165, endPoint y: 160, distance: 61.0
click at [165, 160] on p "Common name alternatives" at bounding box center [268, 158] width 211 height 7
click at [460, 72] on button "Heading 4" at bounding box center [464, 76] width 39 height 12
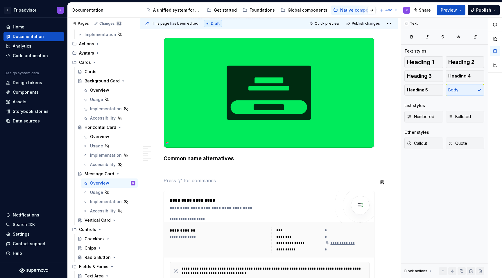
click at [186, 172] on p at bounding box center [268, 170] width 211 height 7
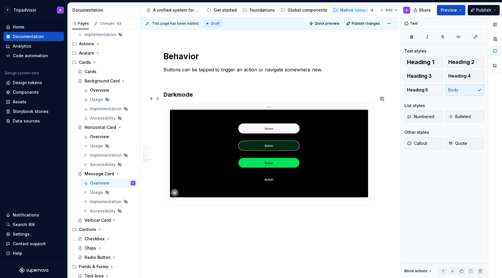
scroll to position [1264, 0]
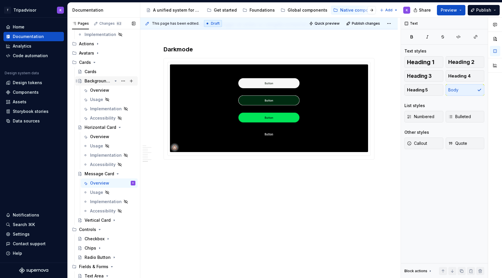
click at [116, 80] on icon "Page tree" at bounding box center [115, 81] width 5 height 5
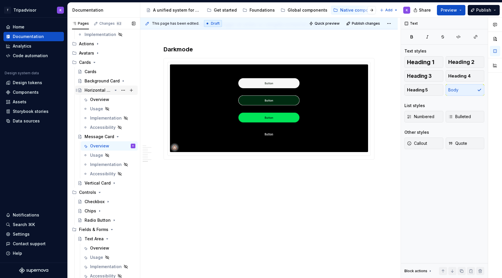
click at [116, 90] on icon "Page tree" at bounding box center [115, 90] width 1 height 1
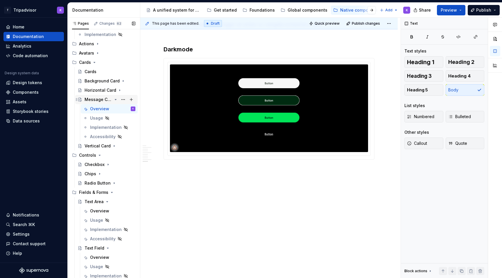
click at [115, 100] on icon "Page tree" at bounding box center [115, 99] width 5 height 5
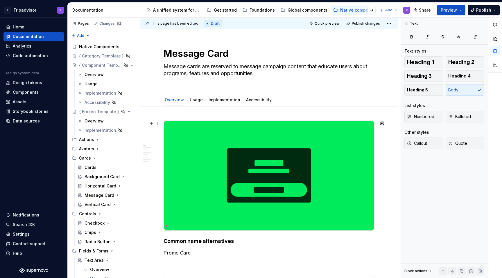
scroll to position [0, 0]
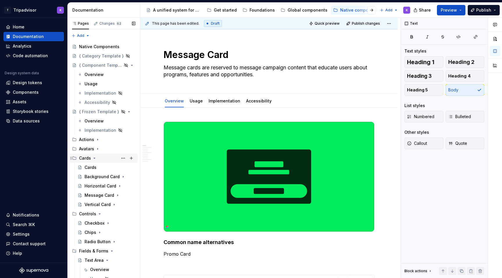
click at [94, 160] on icon "Page tree" at bounding box center [94, 158] width 5 height 5
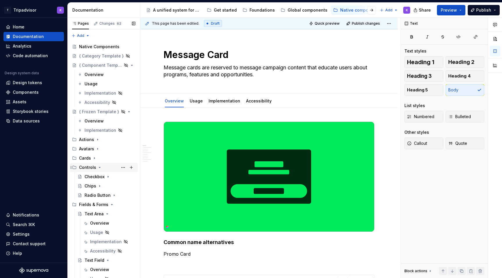
click at [99, 168] on icon "Page tree" at bounding box center [99, 167] width 5 height 5
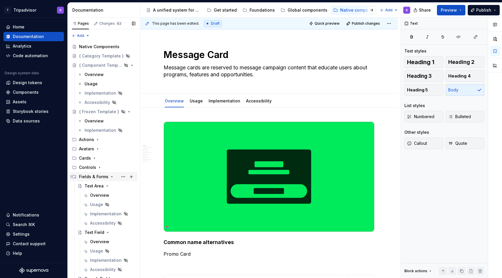
click at [109, 176] on icon "Page tree" at bounding box center [111, 176] width 5 height 5
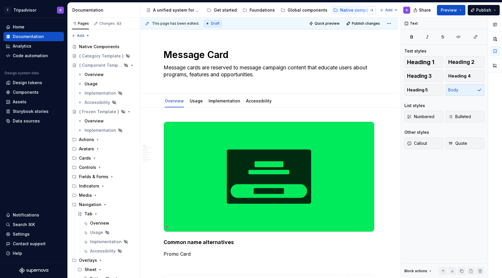
click at [372, 9] on button "button" at bounding box center [371, 10] width 8 height 8
click at [168, 9] on div "Web components" at bounding box center [174, 10] width 35 height 6
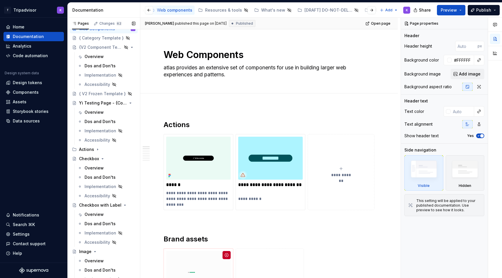
scroll to position [21, 0]
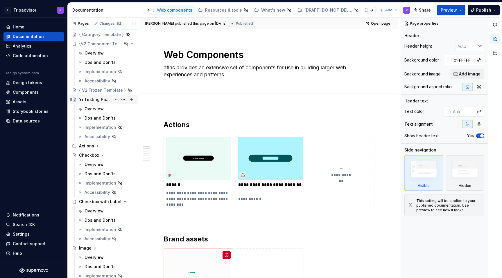
click at [100, 100] on div "Yi Testing Page - {Component Template V2}" at bounding box center [95, 100] width 33 height 6
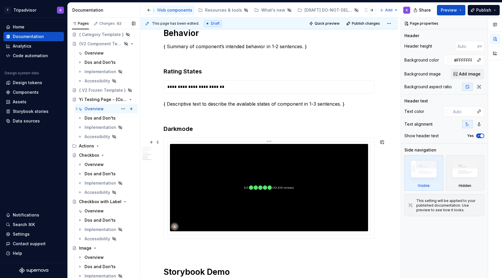
scroll to position [639, 0]
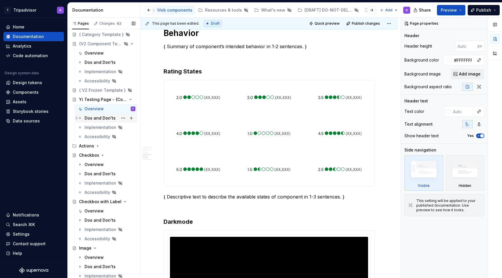
click at [99, 118] on div "Dos and Don'ts" at bounding box center [99, 118] width 31 height 6
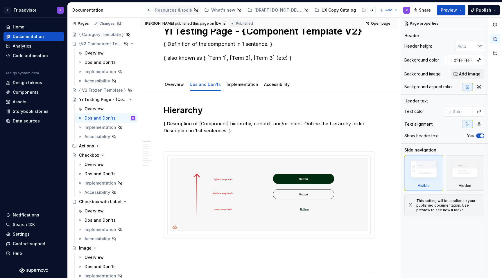
scroll to position [0, 299]
click at [355, 10] on div "Hidden Pages" at bounding box center [369, 10] width 28 height 6
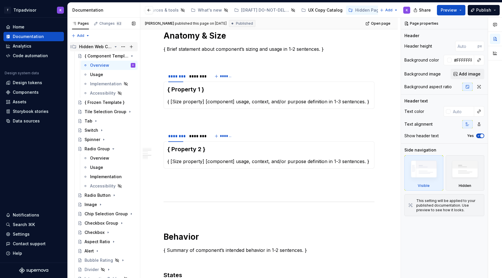
click at [115, 46] on icon "Page tree" at bounding box center [115, 46] width 5 height 5
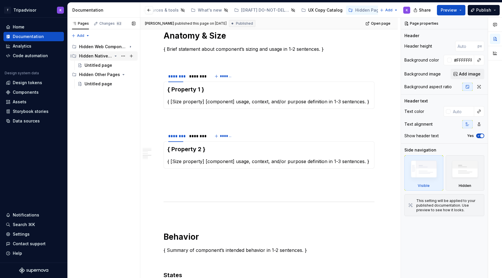
click at [115, 56] on icon "Page tree" at bounding box center [115, 56] width 1 height 1
click at [115, 56] on icon "Page tree" at bounding box center [115, 56] width 5 height 5
click at [221, 11] on div "Get started" at bounding box center [225, 10] width 23 height 6
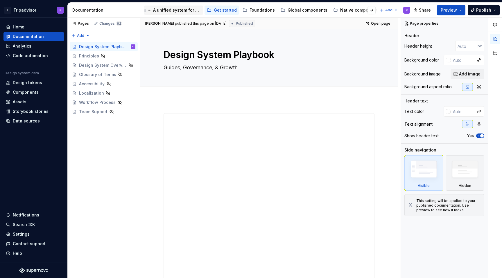
click at [178, 11] on div "A unified system for every journey." at bounding box center [177, 10] width 48 height 6
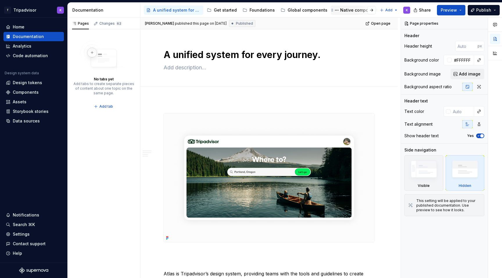
click at [351, 12] on div "Native components" at bounding box center [360, 10] width 40 height 6
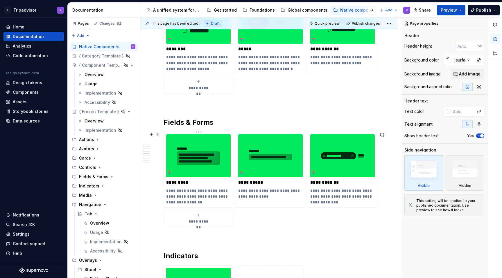
scroll to position [860, 0]
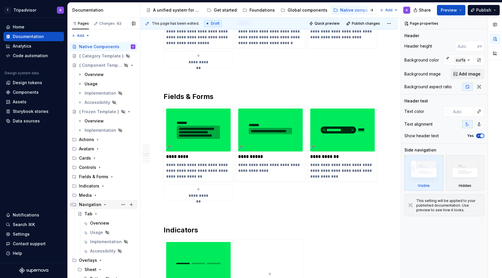
click at [104, 205] on icon "Page tree" at bounding box center [104, 204] width 1 height 1
click at [100, 188] on icon "Page tree" at bounding box center [102, 186] width 5 height 5
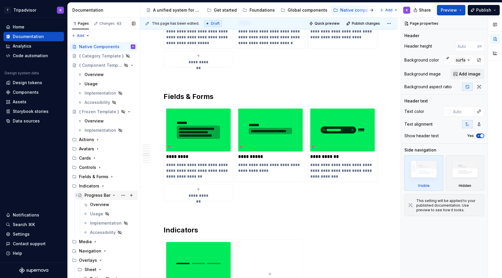
click at [111, 196] on icon "Page tree" at bounding box center [113, 195] width 5 height 5
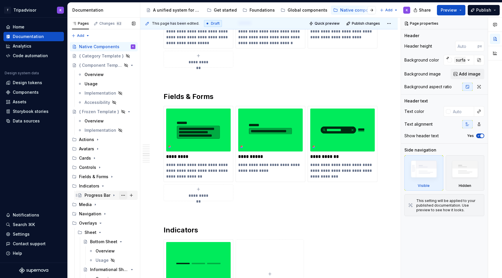
click at [122, 195] on button "Page tree" at bounding box center [123, 195] width 8 height 8
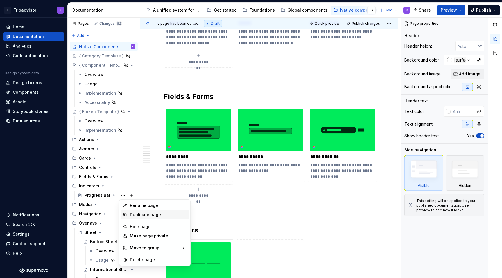
click at [135, 213] on div "Duplicate page" at bounding box center [158, 215] width 57 height 6
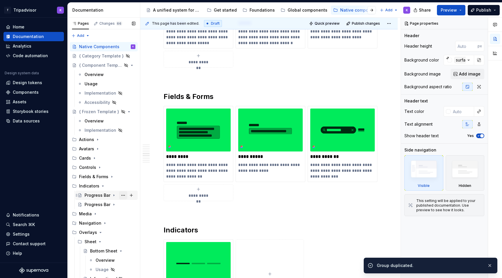
click at [121, 196] on button "Page tree" at bounding box center [123, 195] width 8 height 8
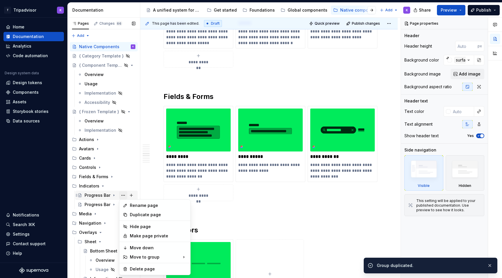
type textarea "*"
click at [143, 204] on div "Rename page" at bounding box center [158, 206] width 57 height 6
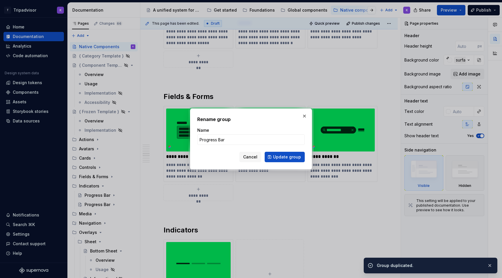
type input "P"
type textarea "*"
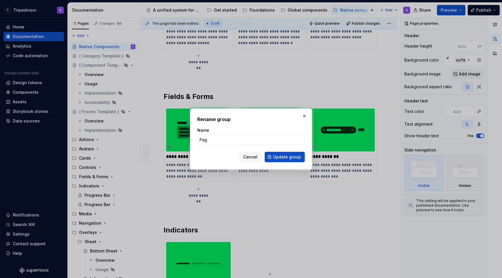
type input "Pagi"
type textarea "*"
type input "Pagination Dot"
click button "Update group" at bounding box center [284, 157] width 40 height 10
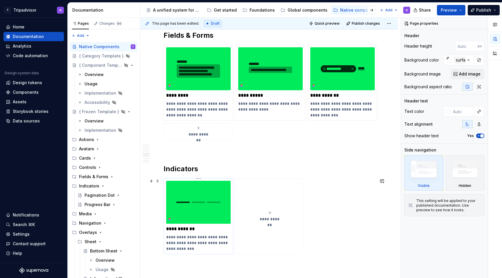
scroll to position [938, 0]
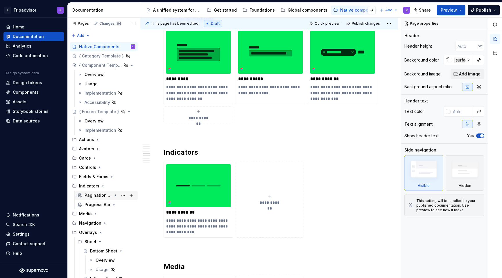
click at [102, 196] on div "Pagination Dot" at bounding box center [98, 195] width 28 height 6
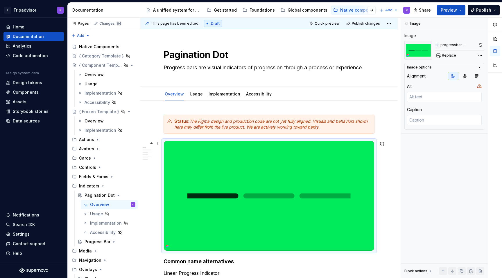
click at [243, 176] on img at bounding box center [269, 196] width 210 height 110
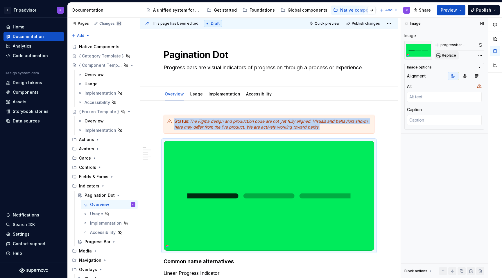
click at [450, 57] on span "Replace" at bounding box center [449, 55] width 14 height 5
type textarea "*"
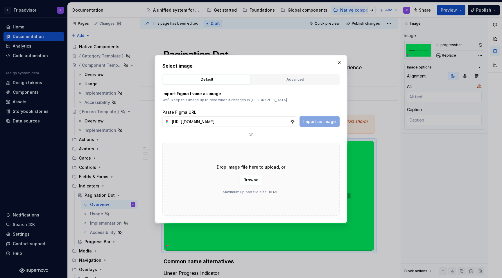
scroll to position [0, 153]
type input "[URL][DOMAIN_NAME]"
click at [313, 121] on span "Import as image" at bounding box center [319, 122] width 33 height 6
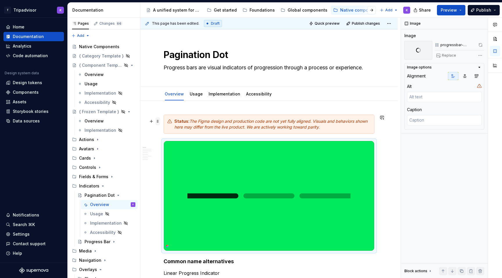
click at [159, 122] on span at bounding box center [157, 121] width 5 height 8
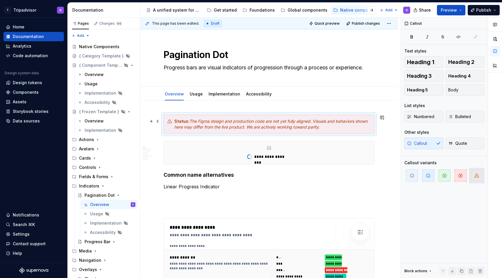
click at [180, 172] on strong "Common name alternatives" at bounding box center [198, 175] width 70 height 6
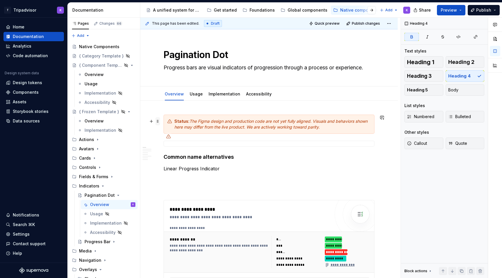
click at [159, 121] on span at bounding box center [157, 121] width 5 height 8
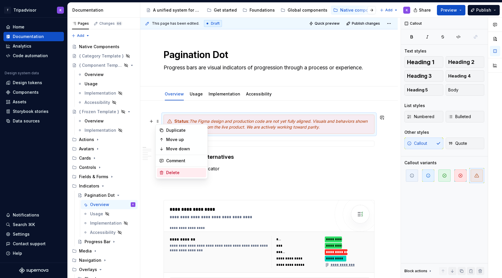
click at [172, 175] on div "Delete" at bounding box center [185, 173] width 38 height 6
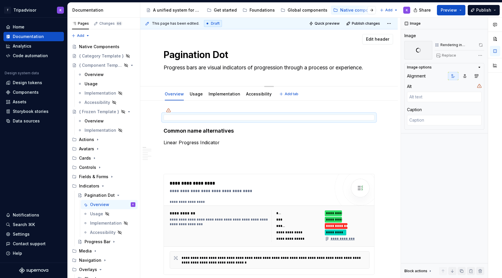
click at [229, 67] on textarea "Progress bars are visual indicators of progression through a process or experie…" at bounding box center [267, 67] width 211 height 9
paste textarea "agination dots are small, circular indicators used on top of images to show the…"
type textarea "*"
type textarea "Pagination dots are small, circular indicators used on top of images to show th…"
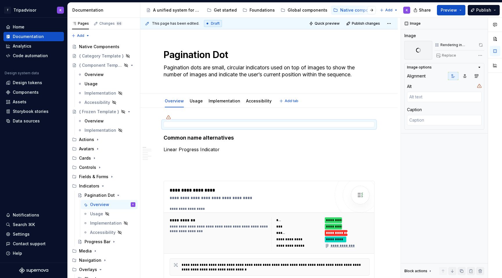
type textarea "*"
type textarea "Pagination dots are small, circular indicators used on top of images to show th…"
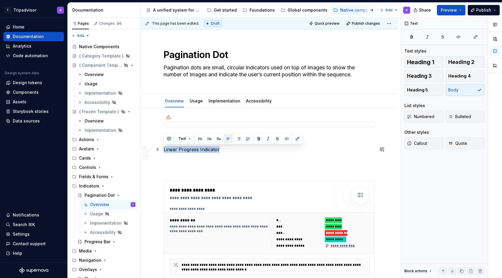
drag, startPoint x: 218, startPoint y: 152, endPoint x: 161, endPoint y: 152, distance: 56.3
type textarea "*"
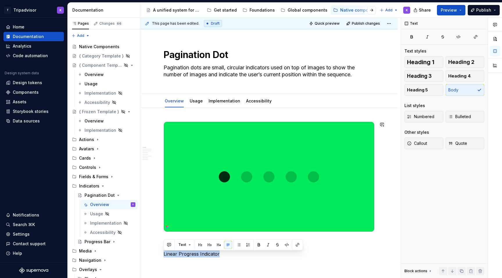
paste div
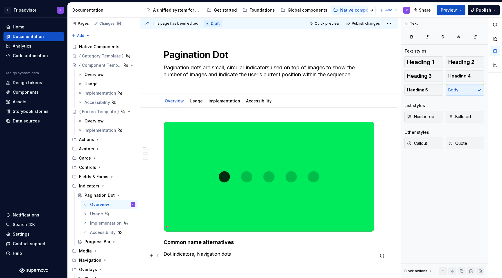
click at [174, 255] on p "Dot indicators, Navigation dots" at bounding box center [268, 254] width 211 height 7
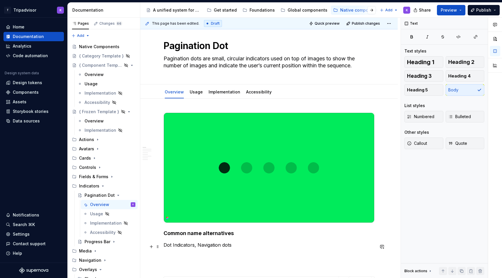
click at [225, 247] on p "Dot Indicators, Navigation dots" at bounding box center [268, 245] width 211 height 7
click at [233, 246] on p "Dot Indicators, Navigation Dots" at bounding box center [268, 245] width 211 height 7
click at [195, 247] on p "Dot Indicators, Navigation Dot" at bounding box center [268, 245] width 211 height 7
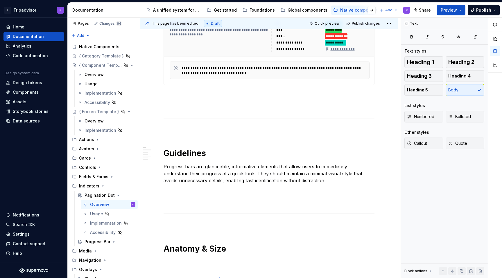
scroll to position [309, 0]
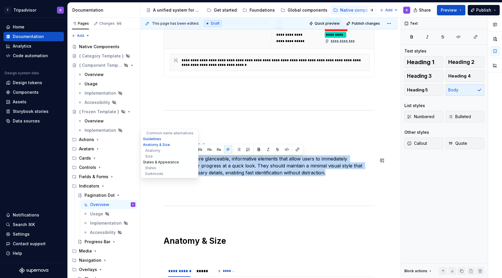
drag, startPoint x: 313, startPoint y: 176, endPoint x: 147, endPoint y: 161, distance: 166.8
click at [147, 161] on div "**********" at bounding box center [268, 263] width 257 height 1087
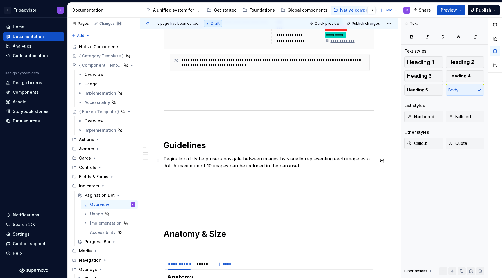
click at [273, 168] on p "Pagination dots help users navigate between images by visually representing eac…" at bounding box center [268, 162] width 211 height 14
click at [98, 47] on div "Native Components" at bounding box center [98, 47] width 39 height 6
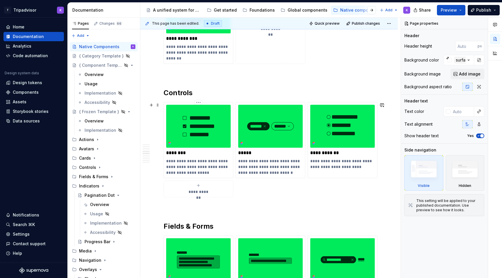
scroll to position [1024, 0]
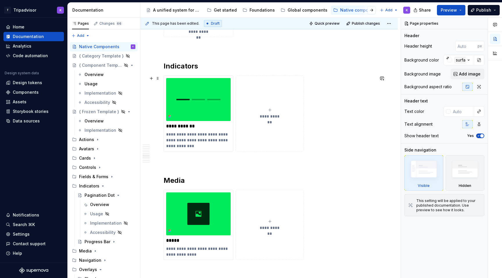
click at [258, 111] on div "**********" at bounding box center [269, 114] width 63 height 12
type textarea "*"
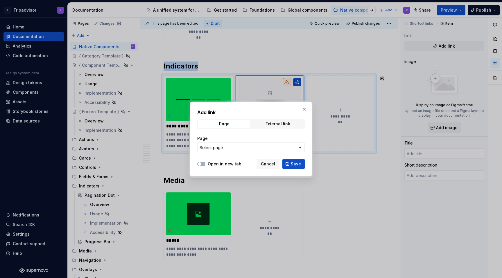
click at [244, 149] on span "Select page" at bounding box center [247, 148] width 96 height 6
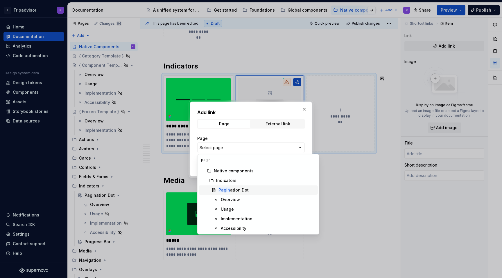
type input "pagin"
click at [234, 190] on div "Pagin ation Dot" at bounding box center [233, 190] width 30 height 6
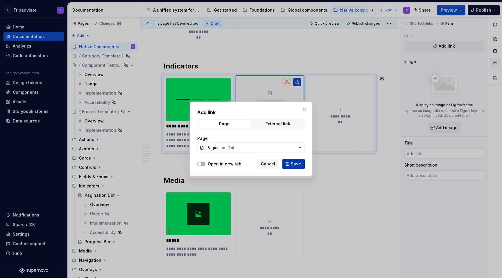
click at [293, 166] on span "Save" at bounding box center [296, 164] width 10 height 6
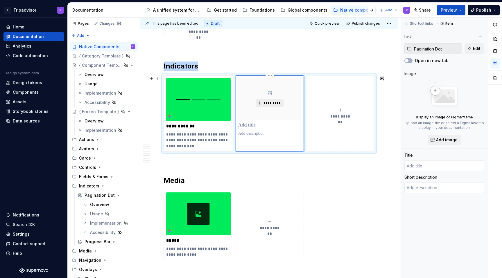
click at [272, 105] on span "*********" at bounding box center [272, 103] width 18 height 5
type textarea "*"
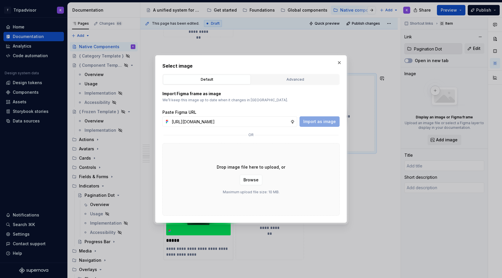
scroll to position [0, 153]
type input "[URL][DOMAIN_NAME]"
click at [317, 119] on span "Import as image" at bounding box center [319, 122] width 33 height 6
type textarea "*"
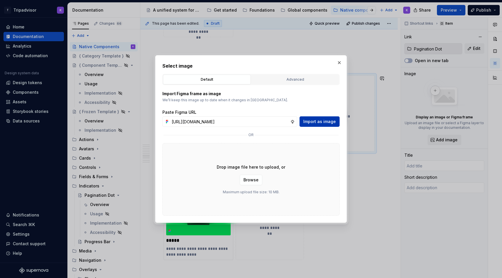
type input "Pagination Dot"
type textarea "Pagination dots are small, circular indicators used on top of images to show th…"
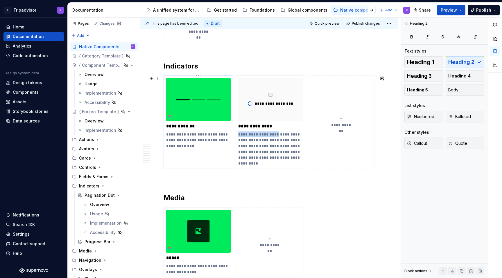
drag, startPoint x: 275, startPoint y: 135, endPoint x: 183, endPoint y: 133, distance: 91.8
click at [183, 133] on div "**********" at bounding box center [268, 121] width 211 height 93
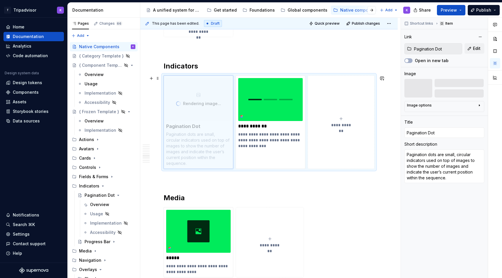
drag, startPoint x: 271, startPoint y: 103, endPoint x: 186, endPoint y: 103, distance: 85.4
click at [186, 103] on body "T Tripadvisor K Home Documentation Analytics Code automation Design system data…" at bounding box center [251, 139] width 502 height 278
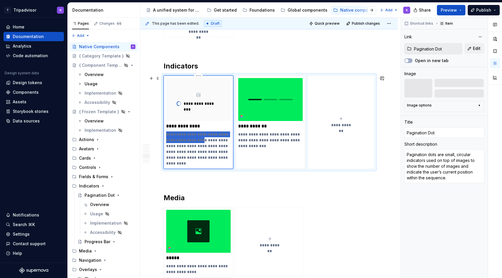
drag, startPoint x: 204, startPoint y: 140, endPoint x: 166, endPoint y: 134, distance: 38.3
click at [166, 134] on p "**********" at bounding box center [198, 149] width 64 height 35
type textarea "*"
type textarea "Used on top of images to show the number of images and indicate the user’s curr…"
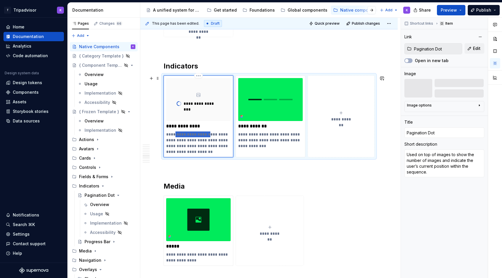
drag, startPoint x: 177, startPoint y: 133, endPoint x: 209, endPoint y: 134, distance: 32.8
click at [209, 134] on p "**********" at bounding box center [198, 143] width 64 height 23
type textarea "*"
type textarea "Used to show the number of images and indicate the user’s current position with…"
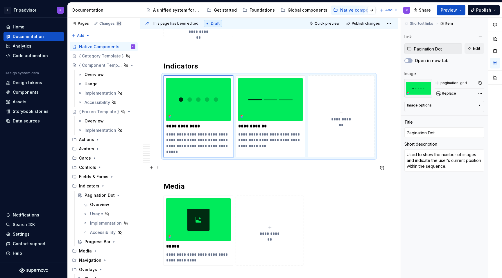
type textarea "*"
